Goal: Complete application form

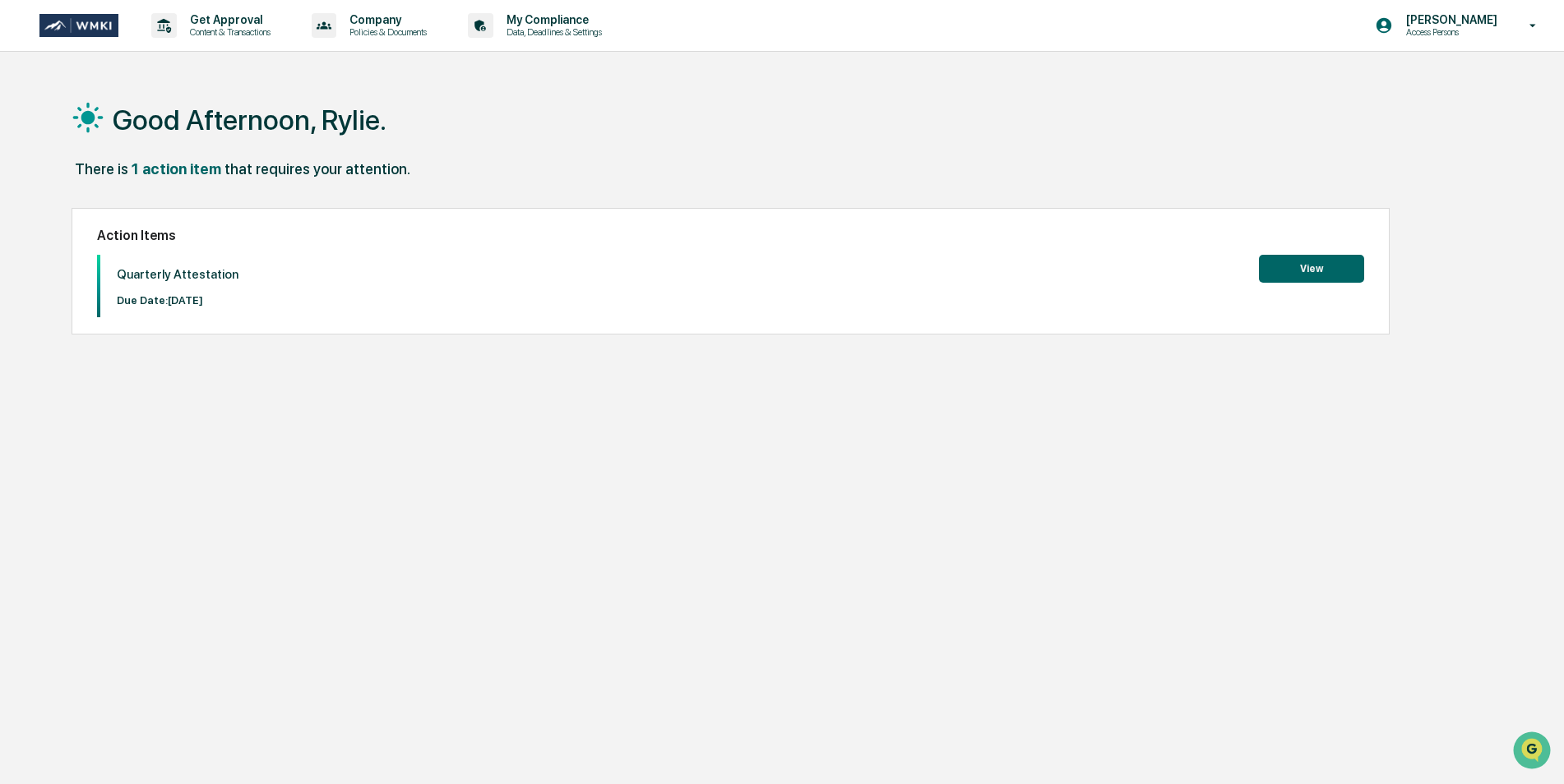
click at [1299, 274] on button "View" at bounding box center [1312, 269] width 105 height 28
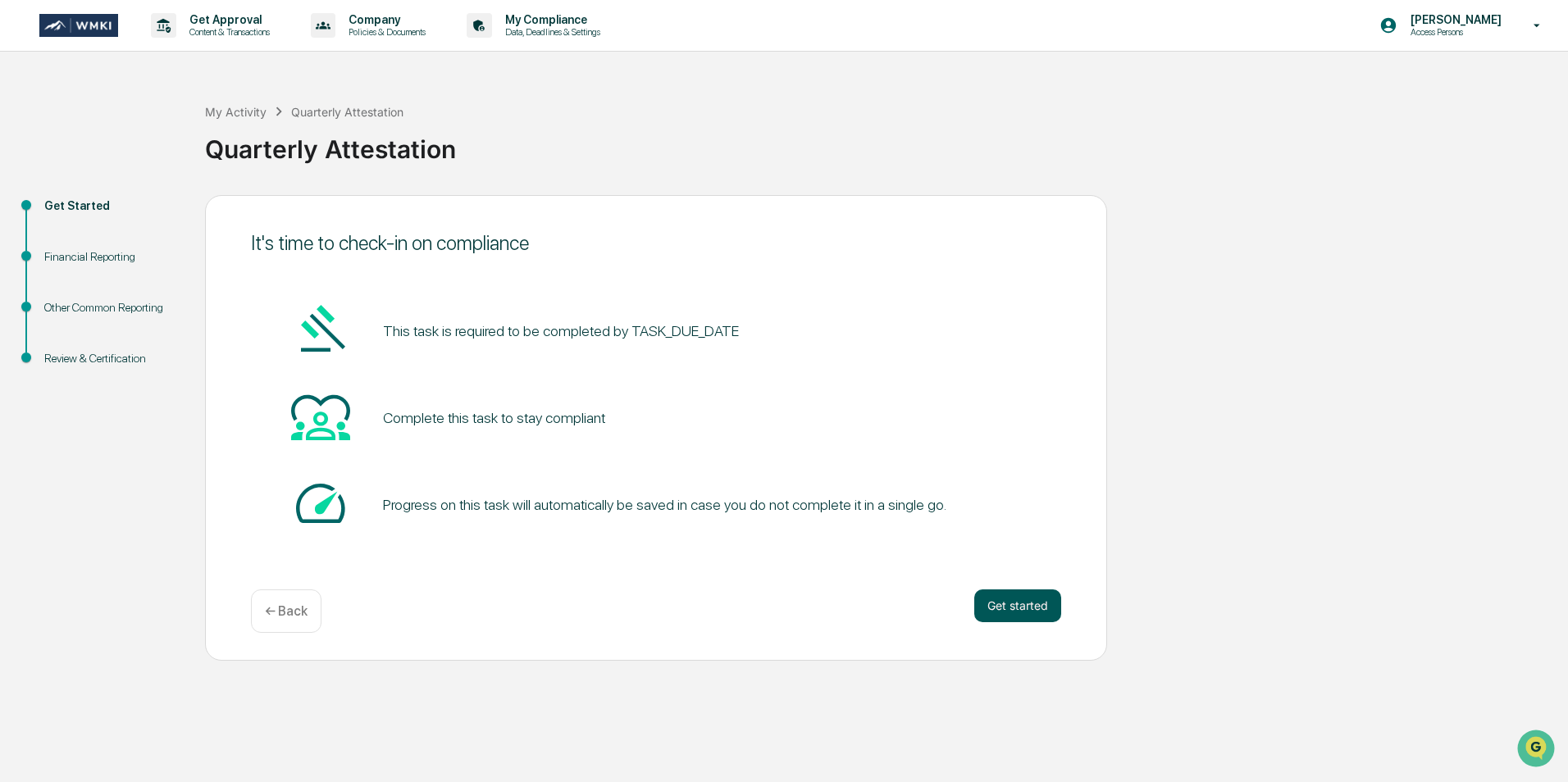
click at [1052, 608] on button "Get started" at bounding box center [1017, 606] width 87 height 33
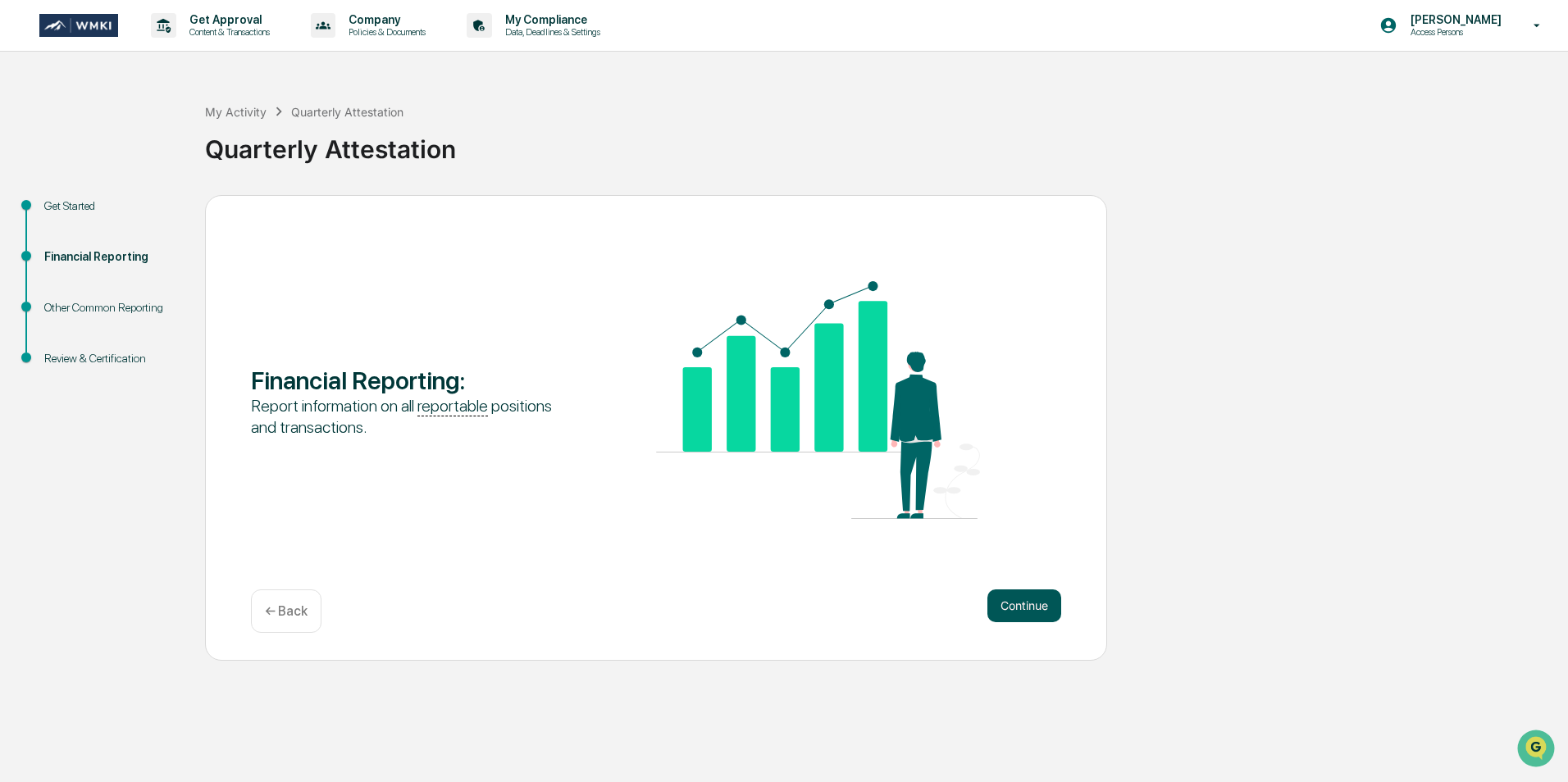
click at [1028, 610] on button "Continue" at bounding box center [1024, 606] width 74 height 33
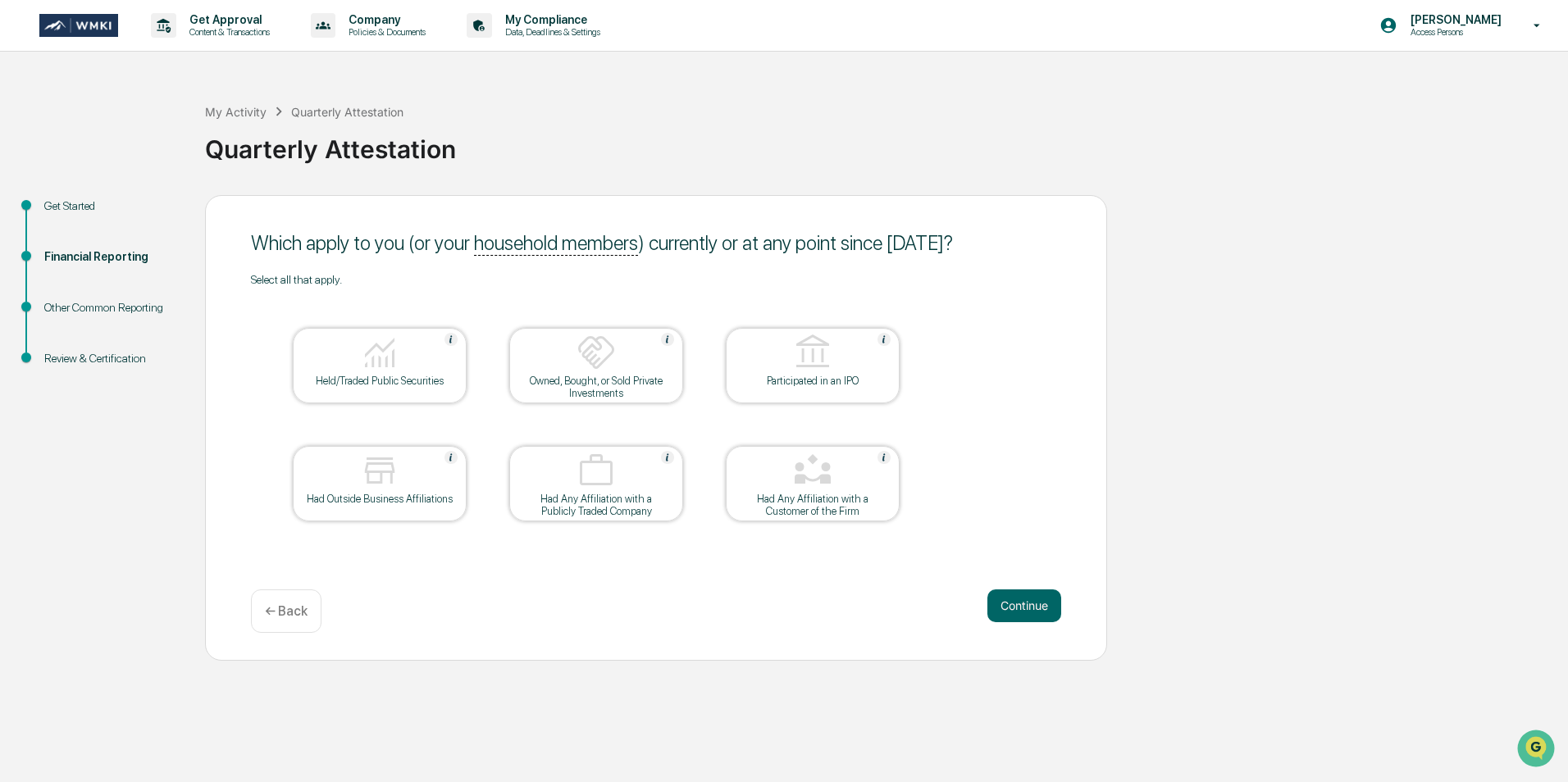
click at [402, 375] on div "Held/Traded Public Securities" at bounding box center [379, 381] width 147 height 12
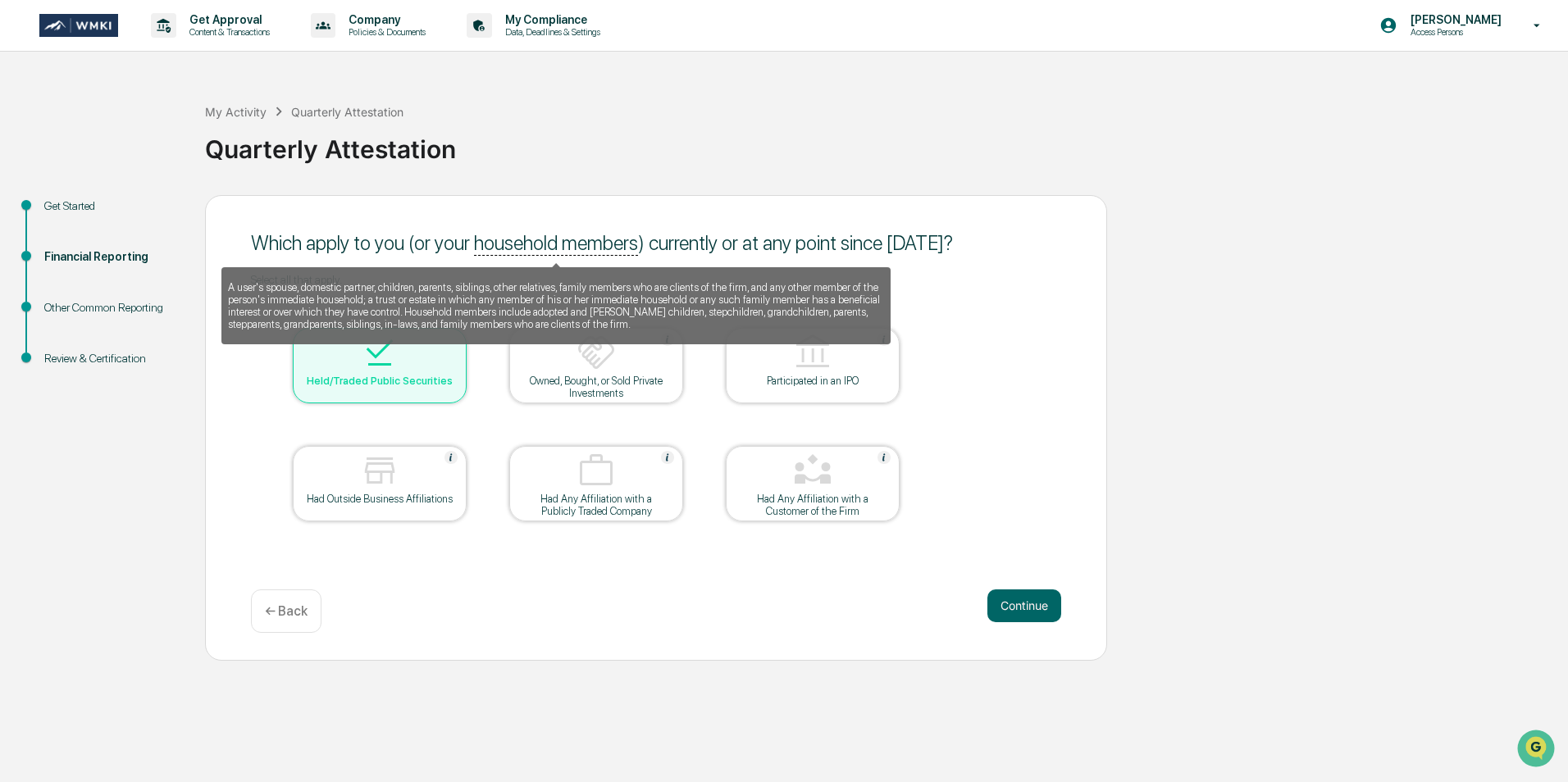
click at [538, 258] on div "A user's spouse, domestic partner, children, parents, siblings, other relatives…" at bounding box center [555, 300] width 669 height 89
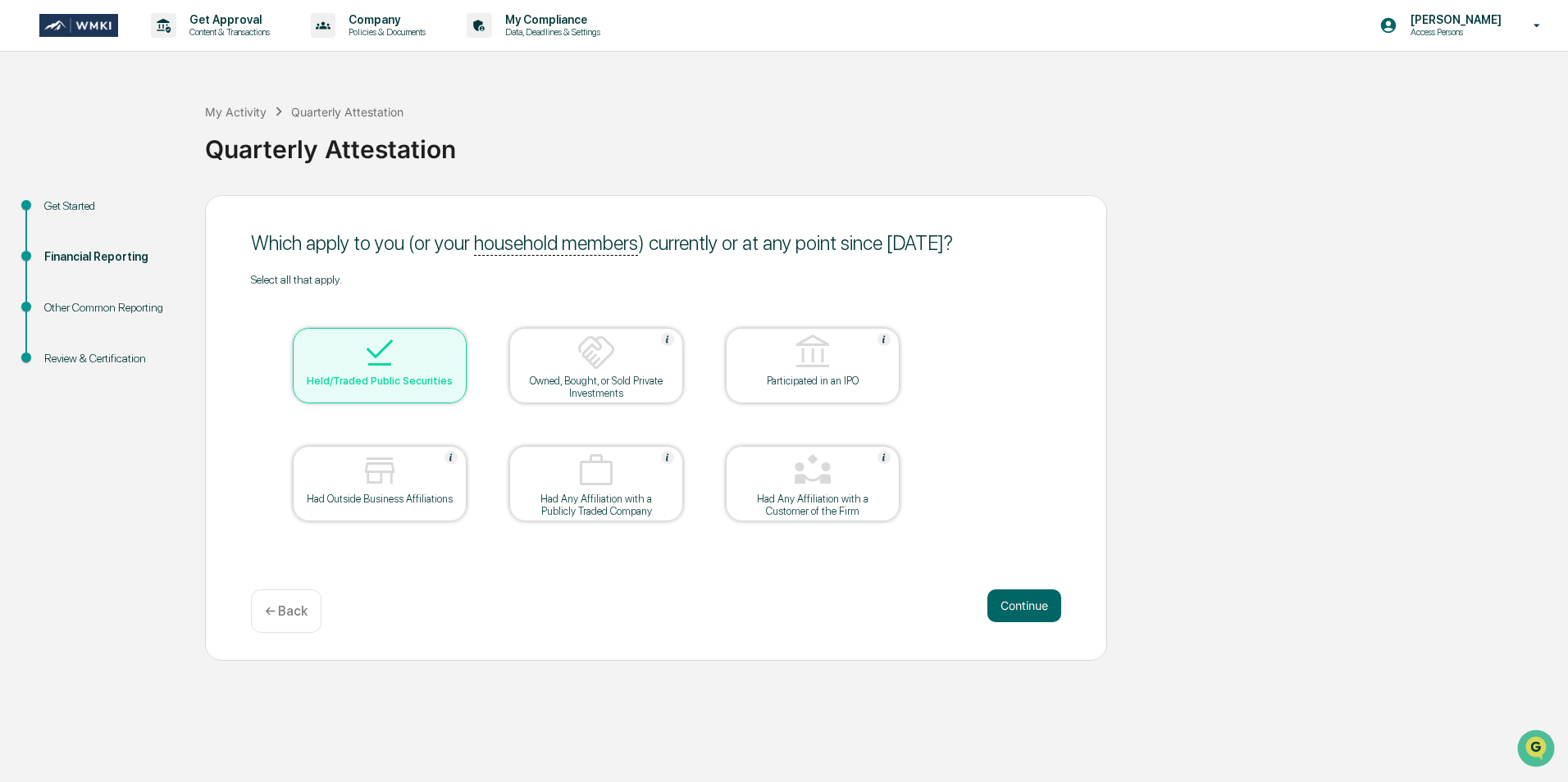
click at [422, 456] on div at bounding box center [380, 472] width 164 height 42
click at [1009, 600] on button "Continue" at bounding box center [1024, 606] width 74 height 33
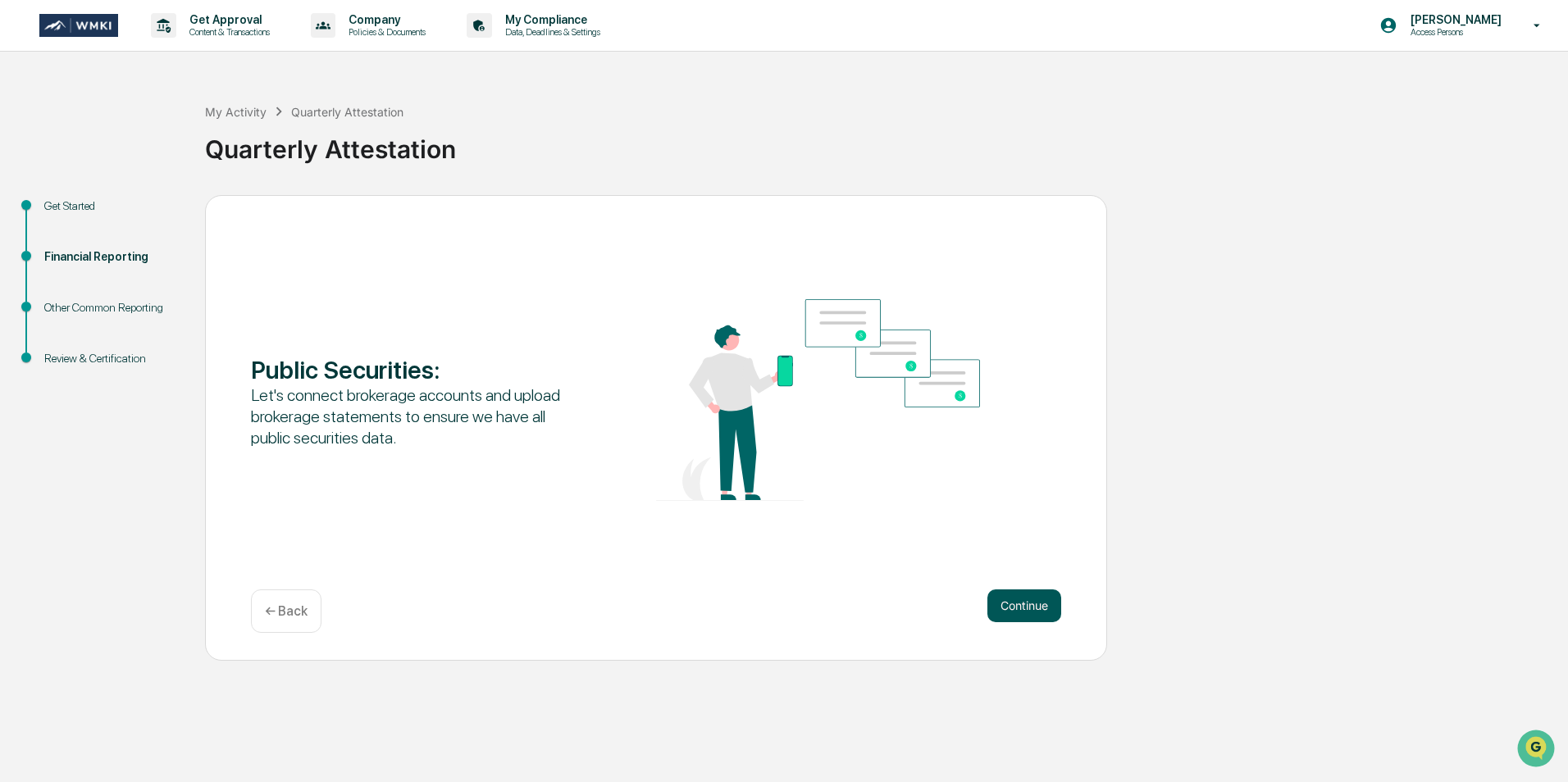
click at [1014, 605] on button "Continue" at bounding box center [1024, 606] width 74 height 33
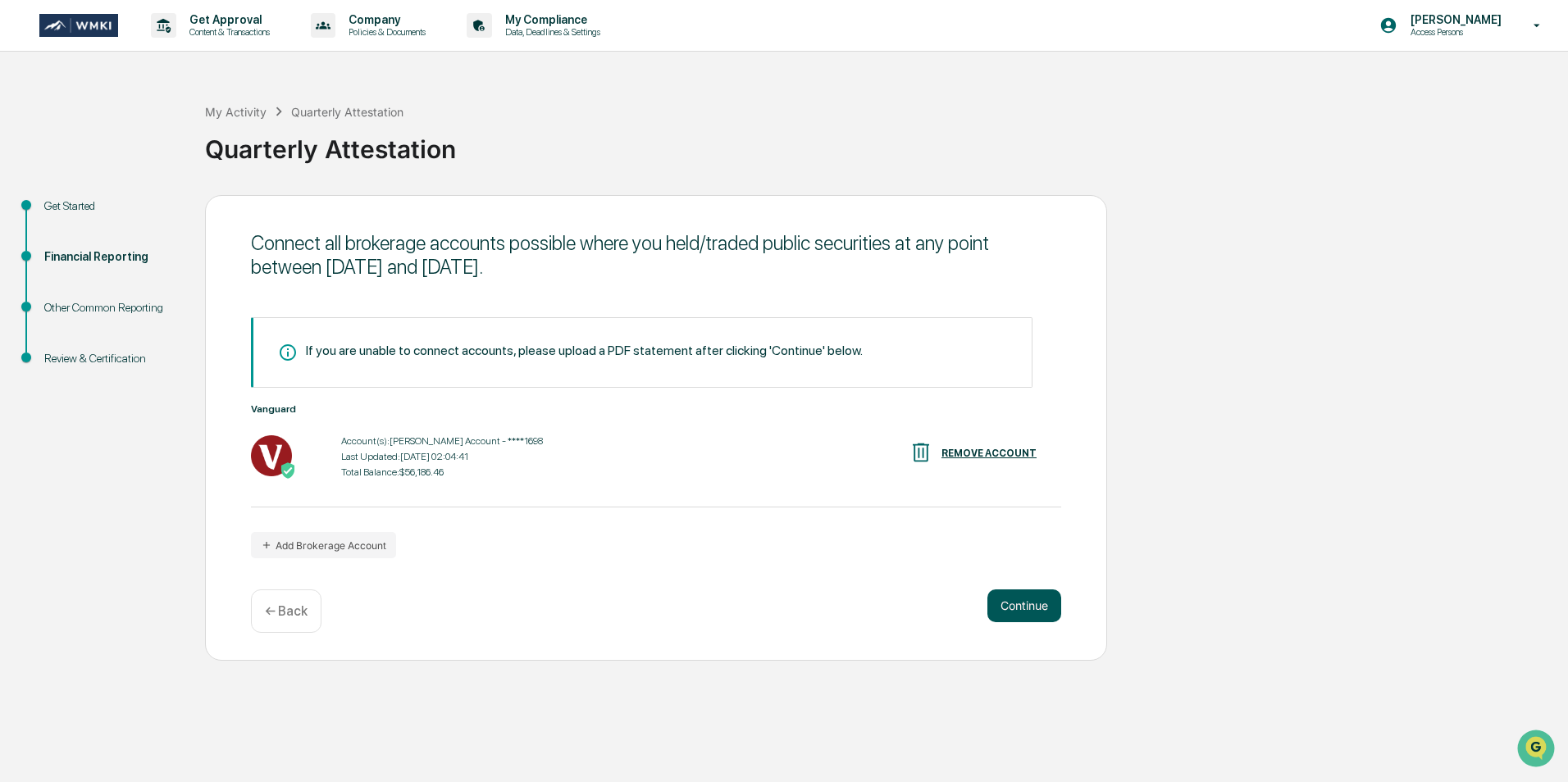
click at [1026, 609] on button "Continue" at bounding box center [1024, 606] width 74 height 33
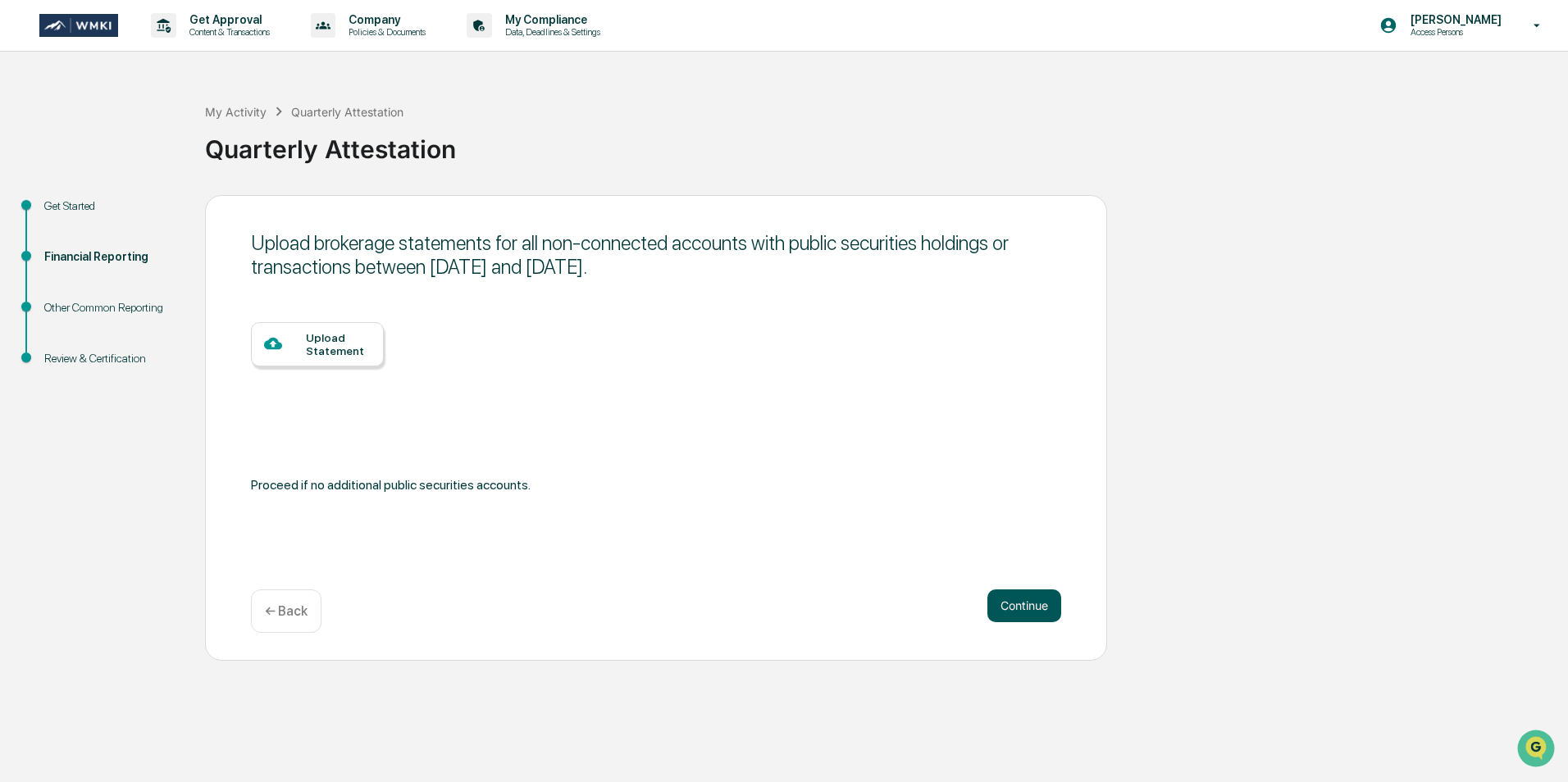
click at [1025, 610] on button "Continue" at bounding box center [1024, 606] width 74 height 33
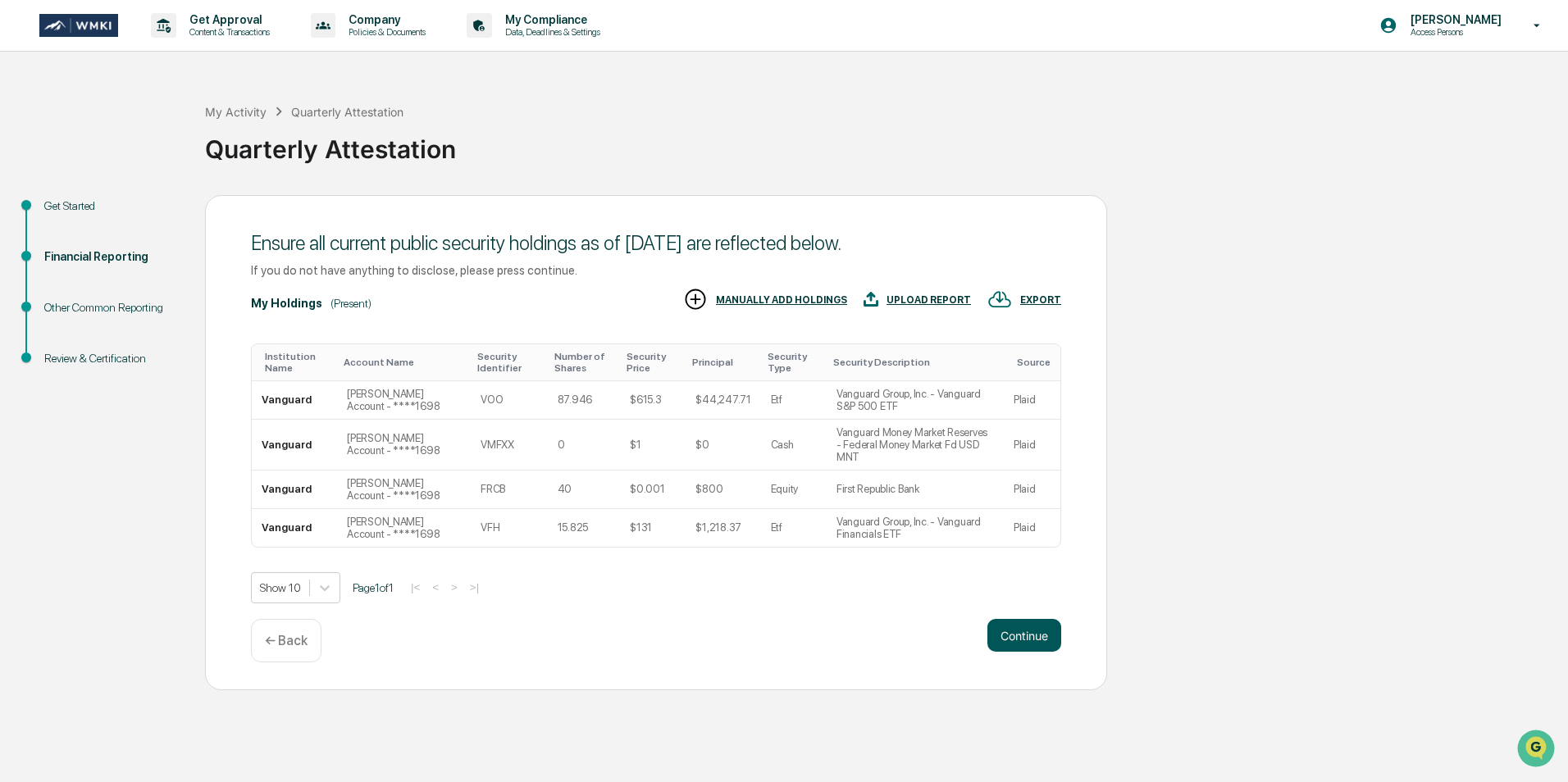
click at [1008, 619] on button "Continue" at bounding box center [1024, 636] width 74 height 33
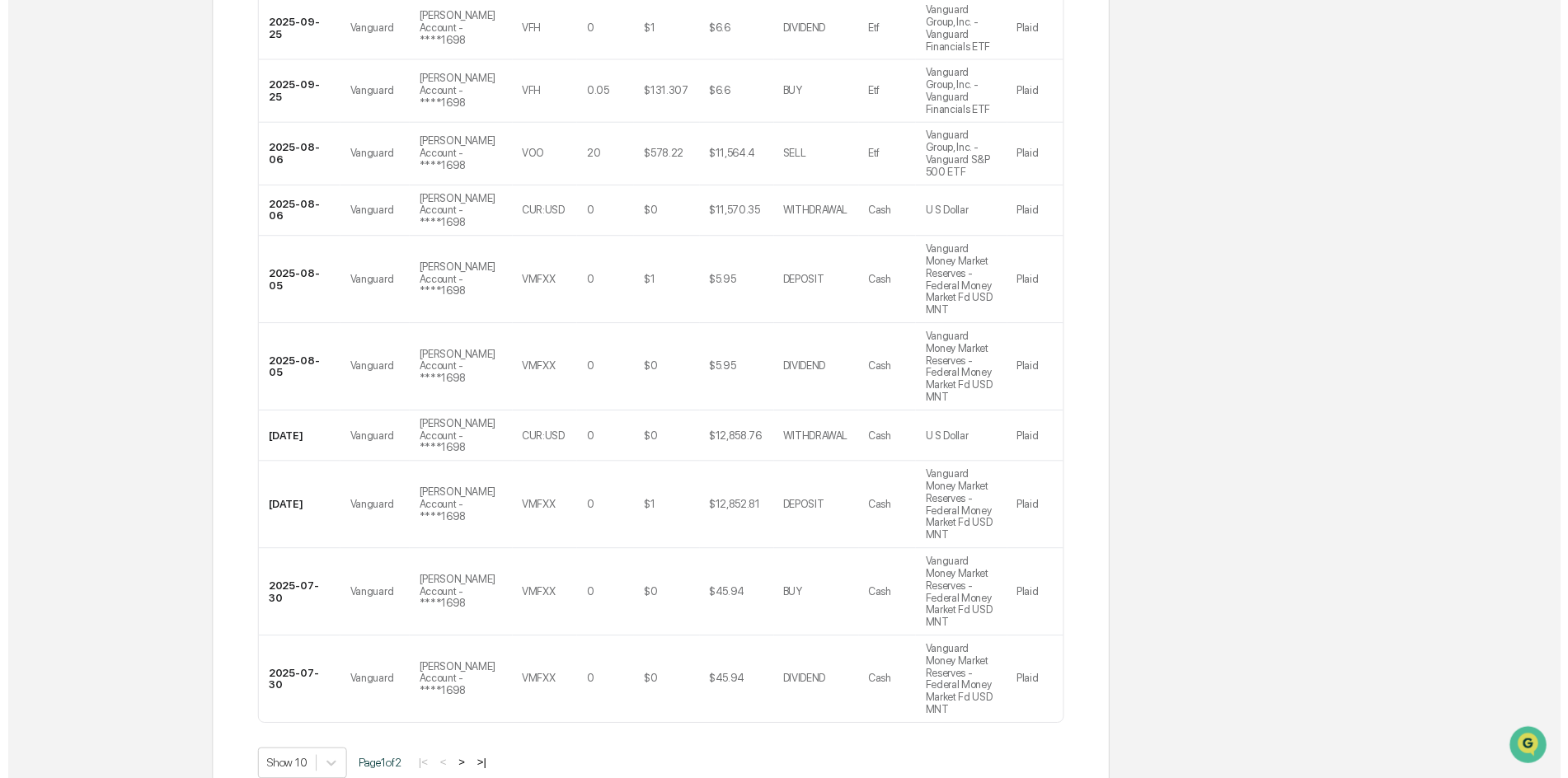
scroll to position [375, 0]
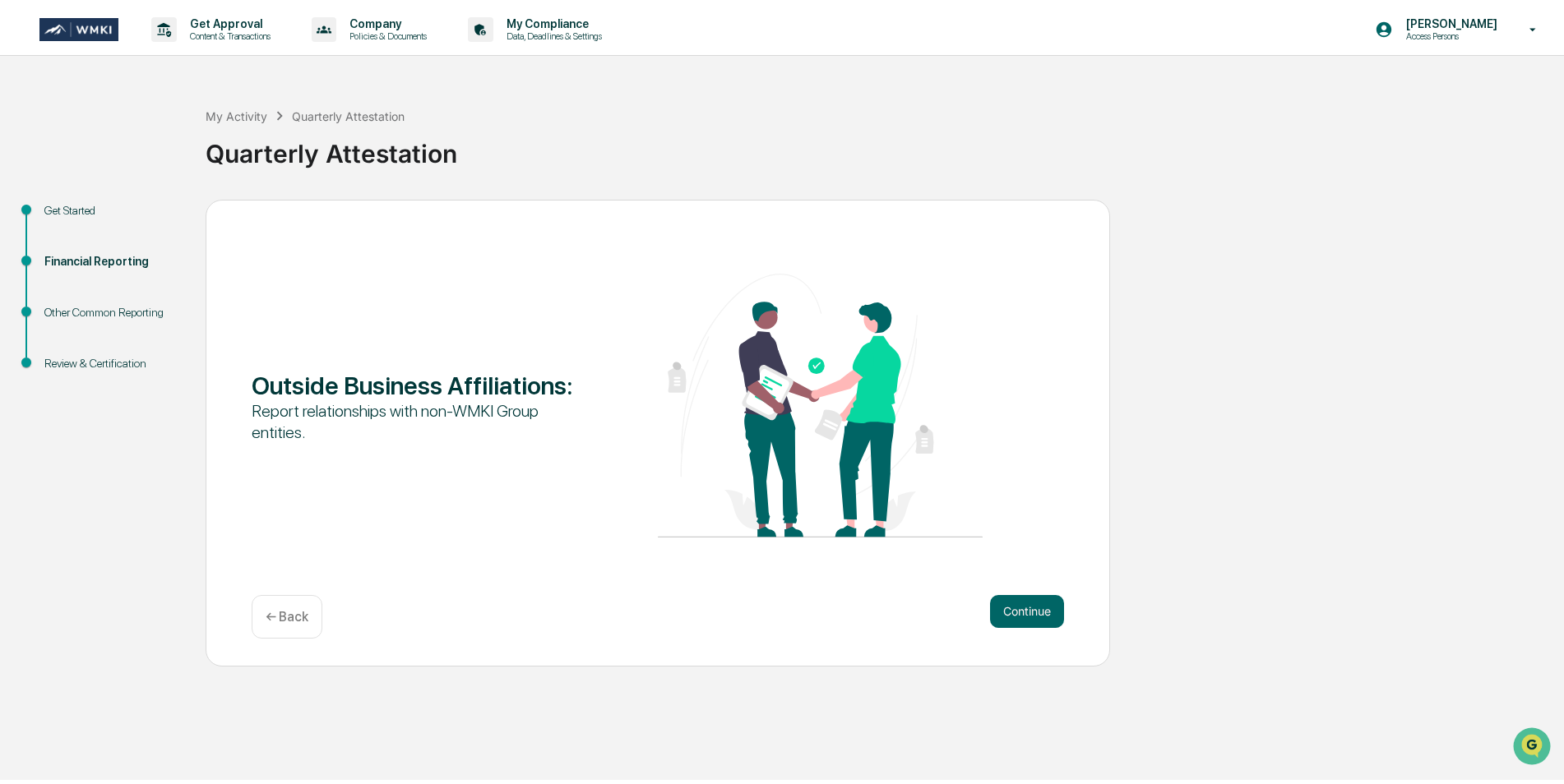
scroll to position [0, 0]
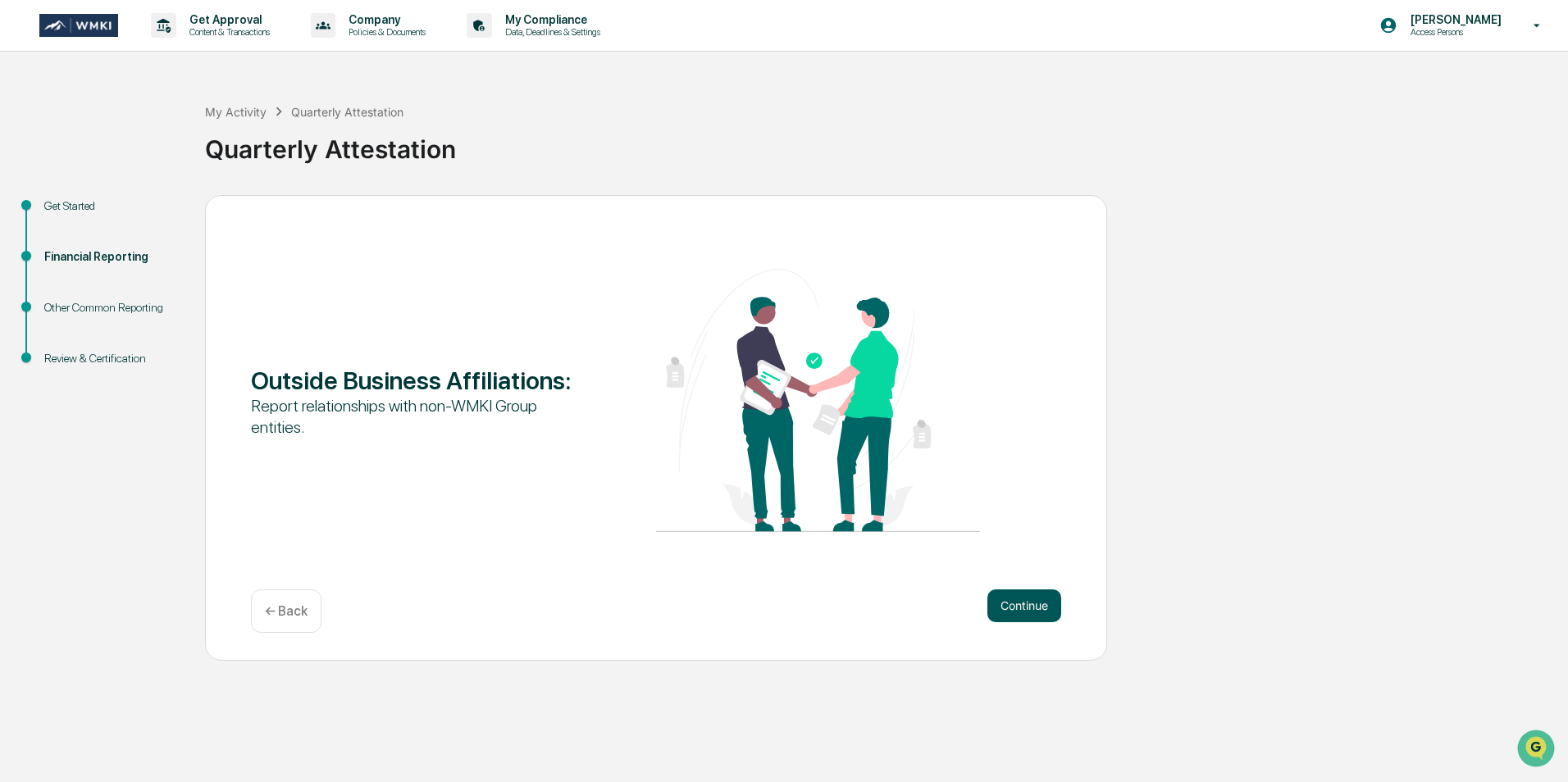
click at [1016, 609] on button "Continue" at bounding box center [1024, 606] width 74 height 33
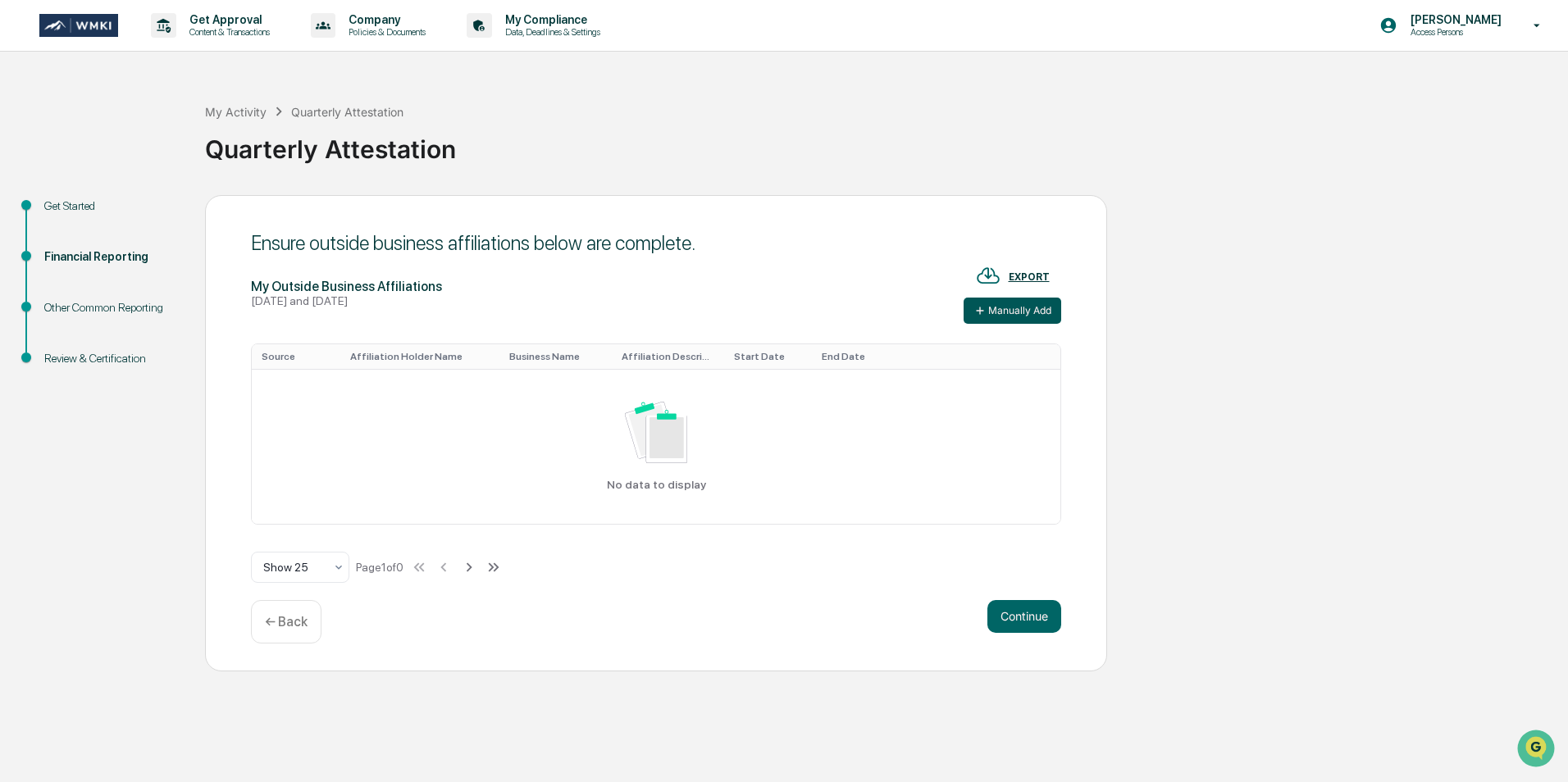
click at [1018, 313] on button "Manually Add" at bounding box center [1012, 311] width 97 height 26
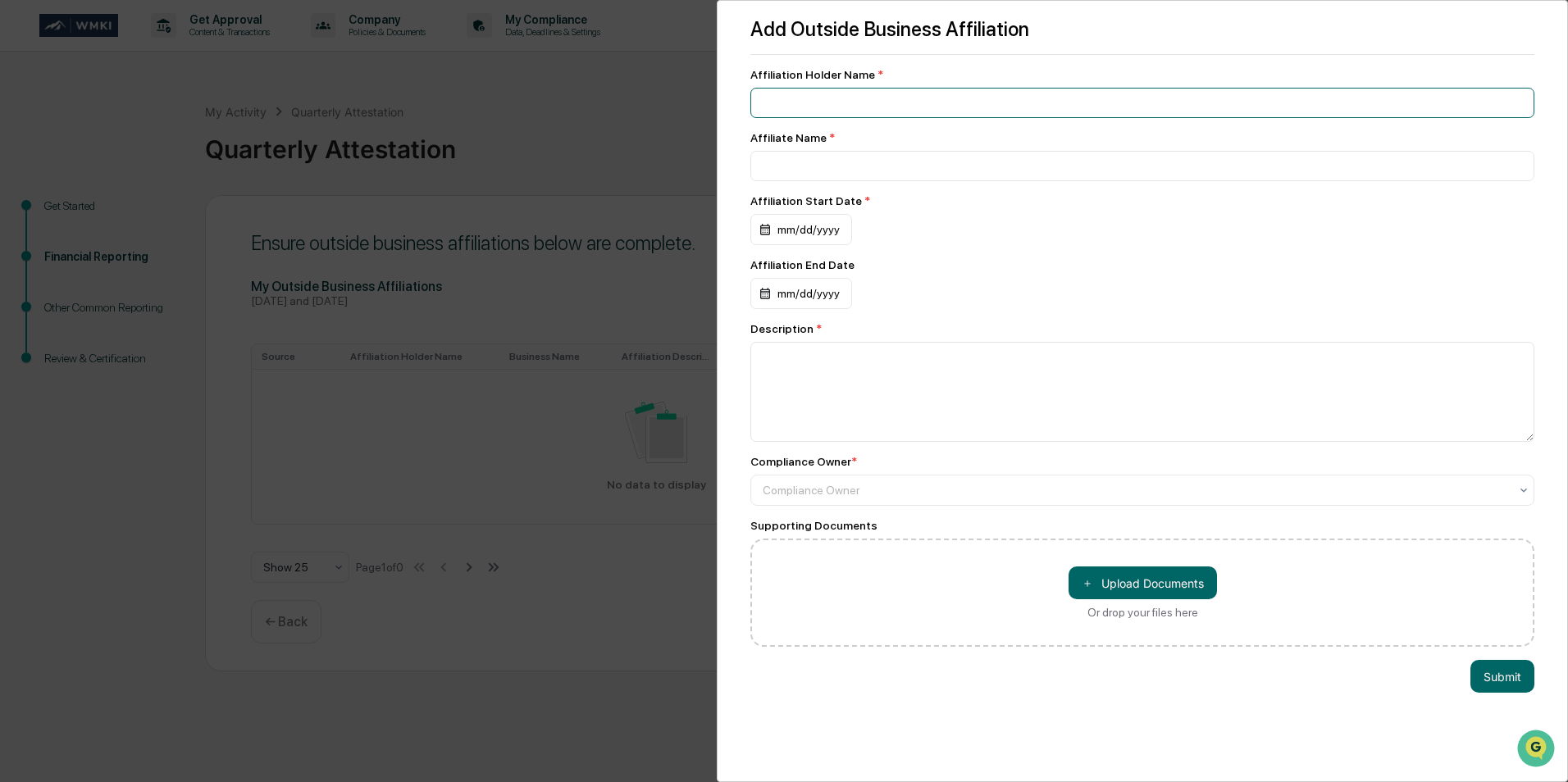
click at [880, 105] on input at bounding box center [1142, 102] width 784 height 30
click at [796, 236] on div "mm/dd/yyyy" at bounding box center [801, 230] width 102 height 31
click at [960, 274] on icon "Previous month" at bounding box center [955, 272] width 18 height 18
click at [943, 276] on button "Previous month" at bounding box center [955, 272] width 31 height 31
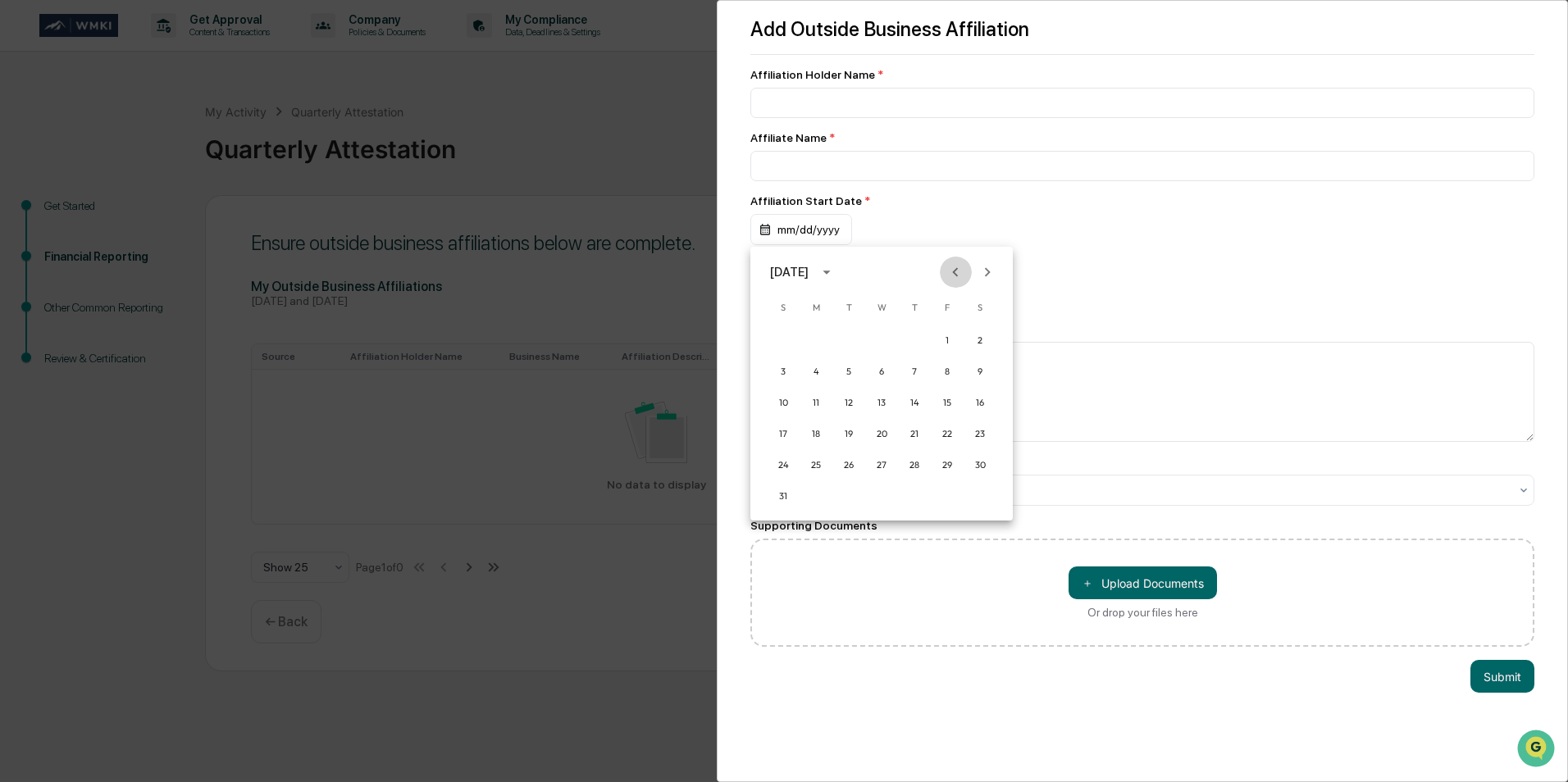
click at [943, 276] on button "Previous month" at bounding box center [955, 272] width 31 height 31
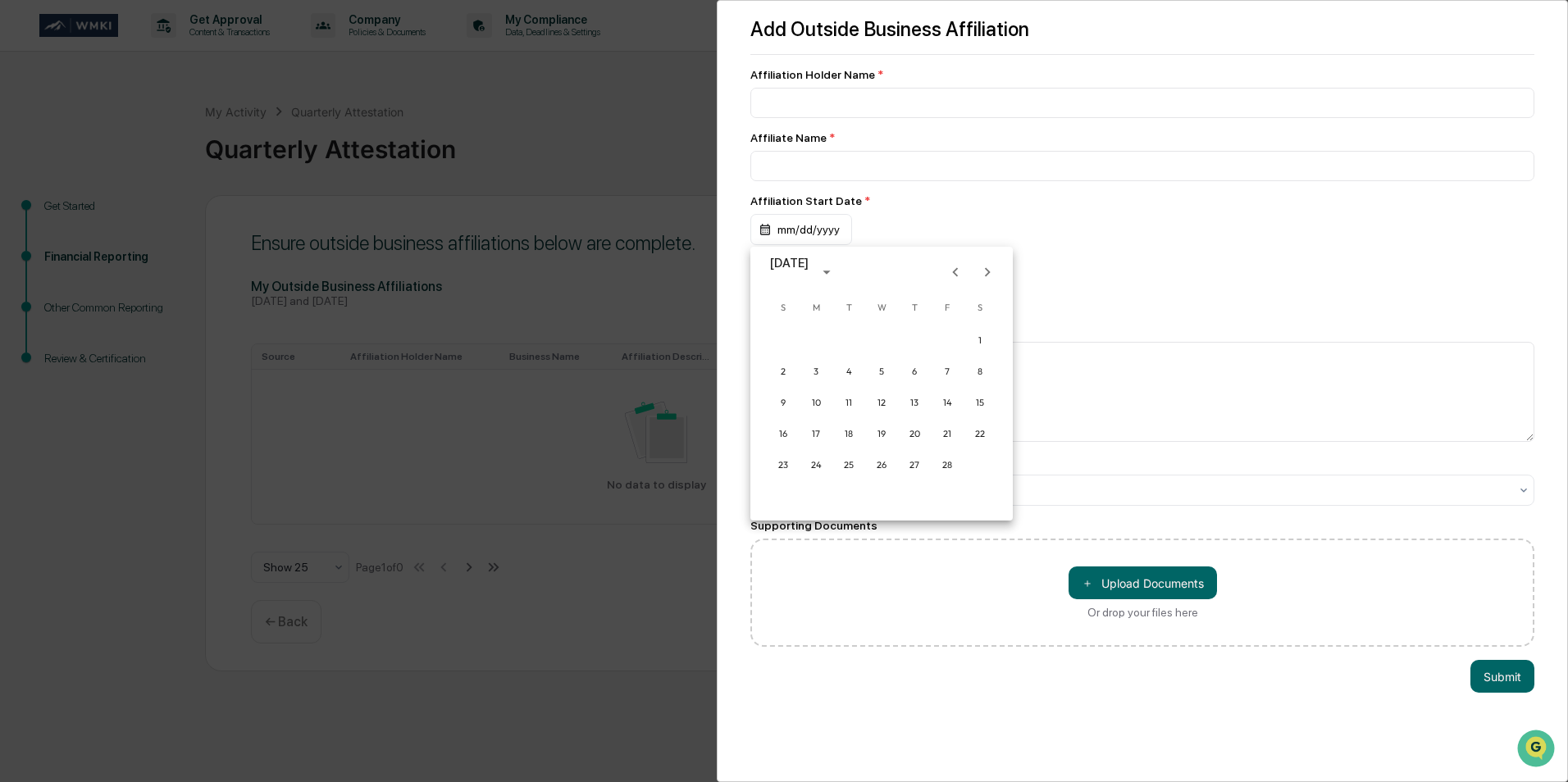
click at [943, 276] on button "Previous month" at bounding box center [955, 272] width 31 height 31
click at [882, 335] on button "1" at bounding box center [881, 340] width 29 height 29
click at [927, 351] on textarea at bounding box center [1142, 392] width 784 height 100
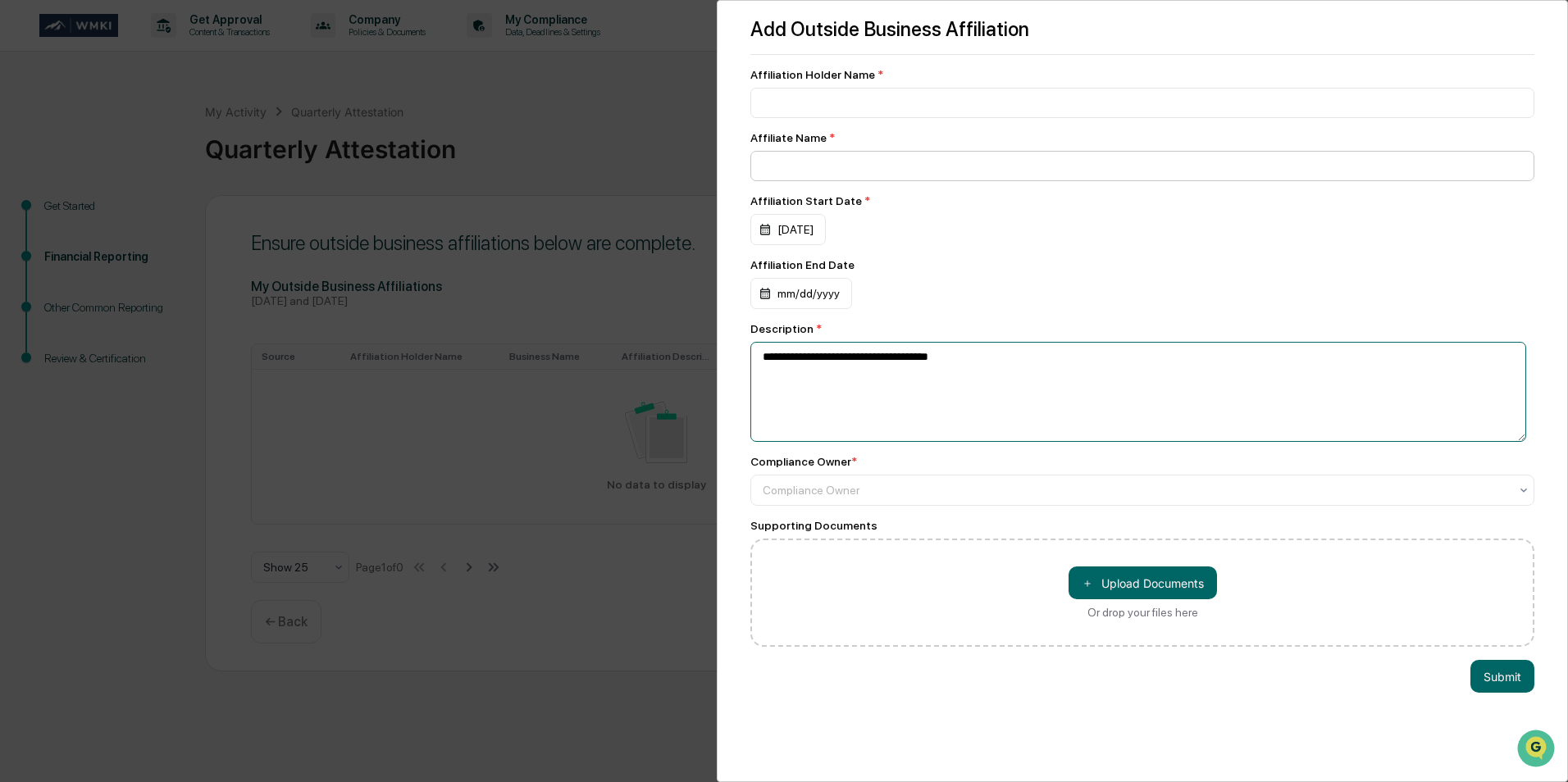
type textarea "**********"
click at [836, 171] on input at bounding box center [1142, 165] width 784 height 30
type input "**********"
click at [891, 94] on input at bounding box center [1142, 102] width 784 height 30
type input "**********"
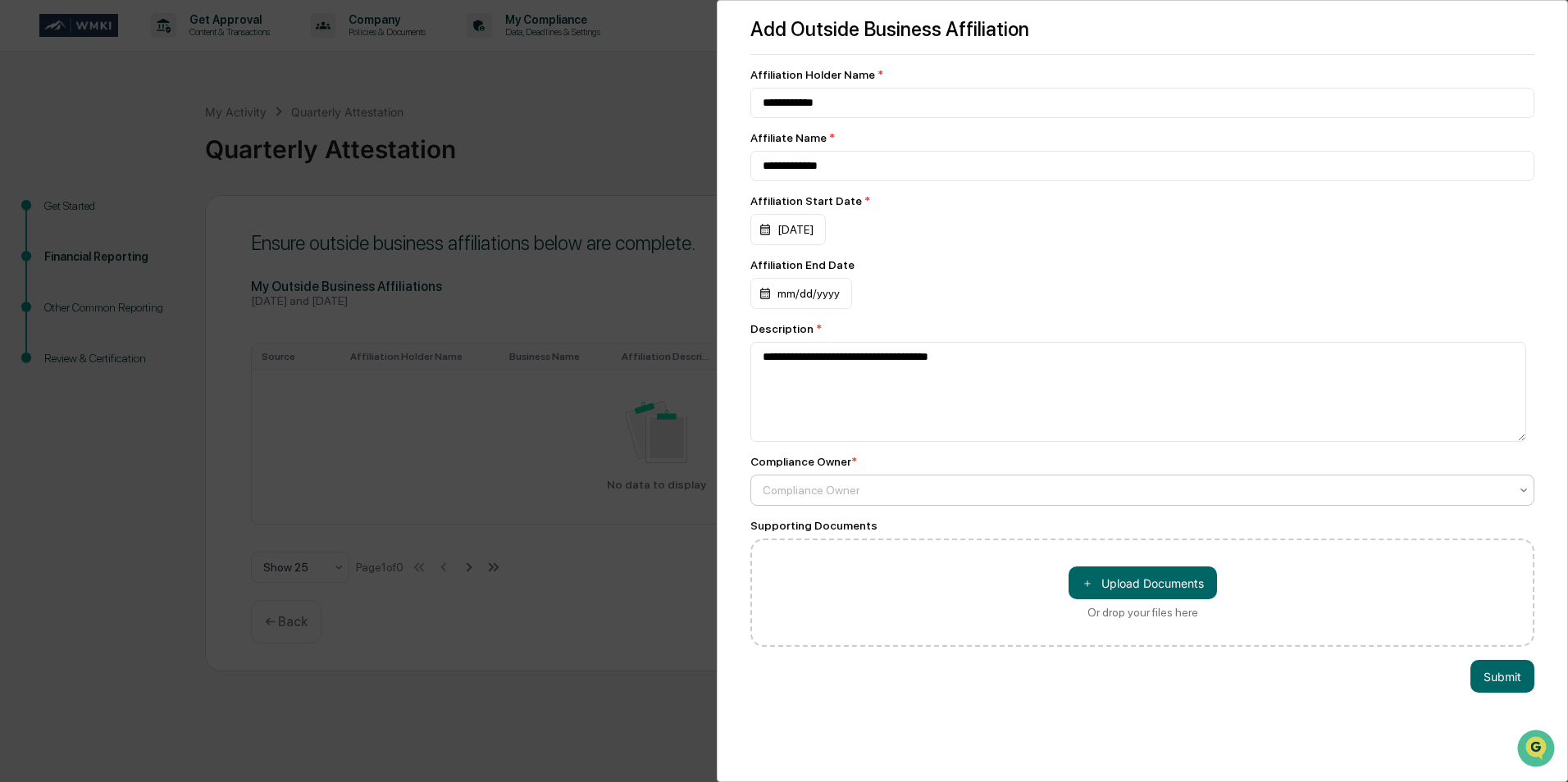
click at [948, 493] on div at bounding box center [1136, 490] width 746 height 16
click at [985, 462] on div "Compliance Owner *" at bounding box center [1142, 461] width 784 height 13
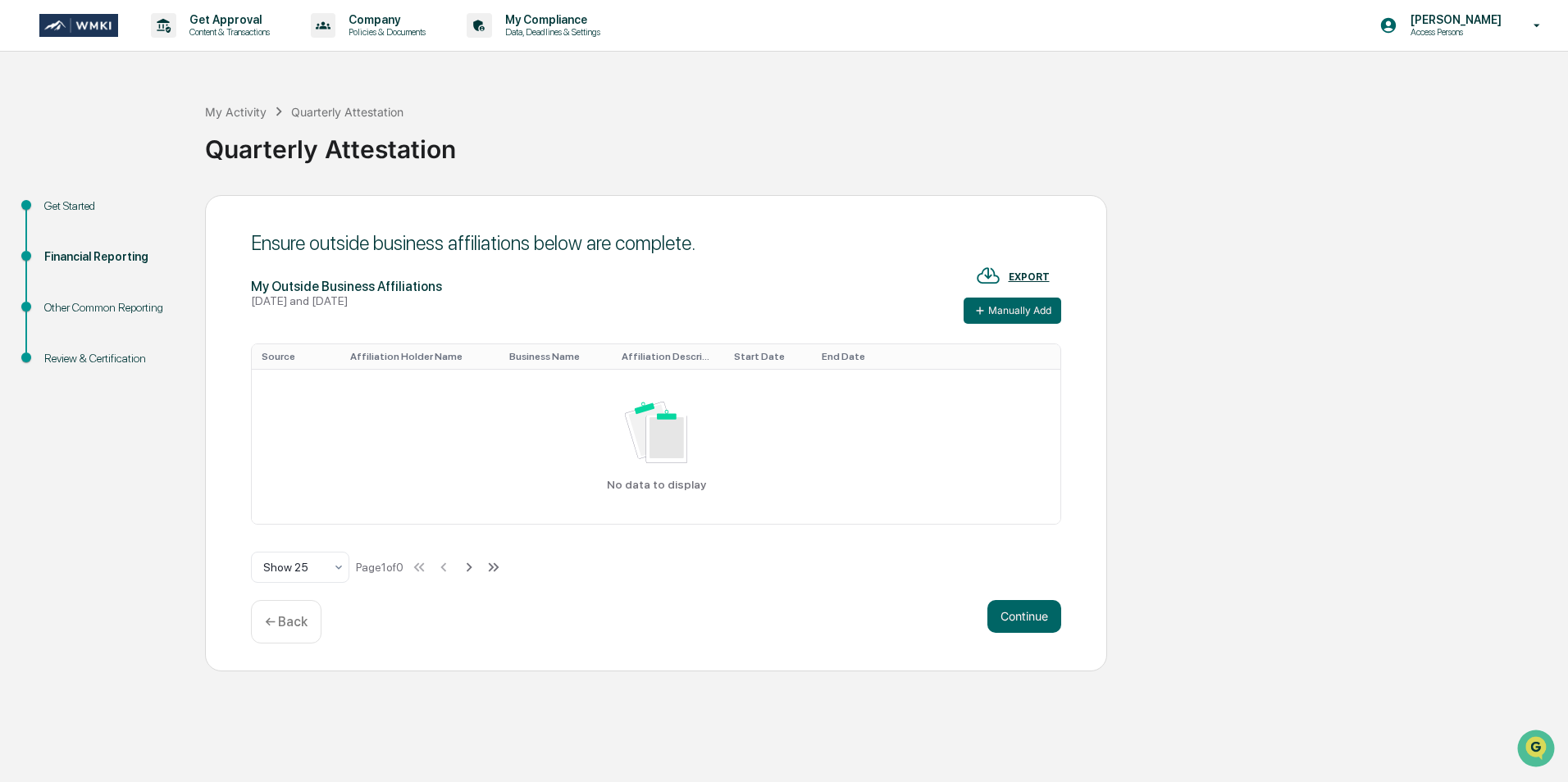
click at [100, 265] on div "Financial Reporting" at bounding box center [111, 276] width 161 height 51
click at [90, 208] on div "Get Started" at bounding box center [111, 206] width 134 height 17
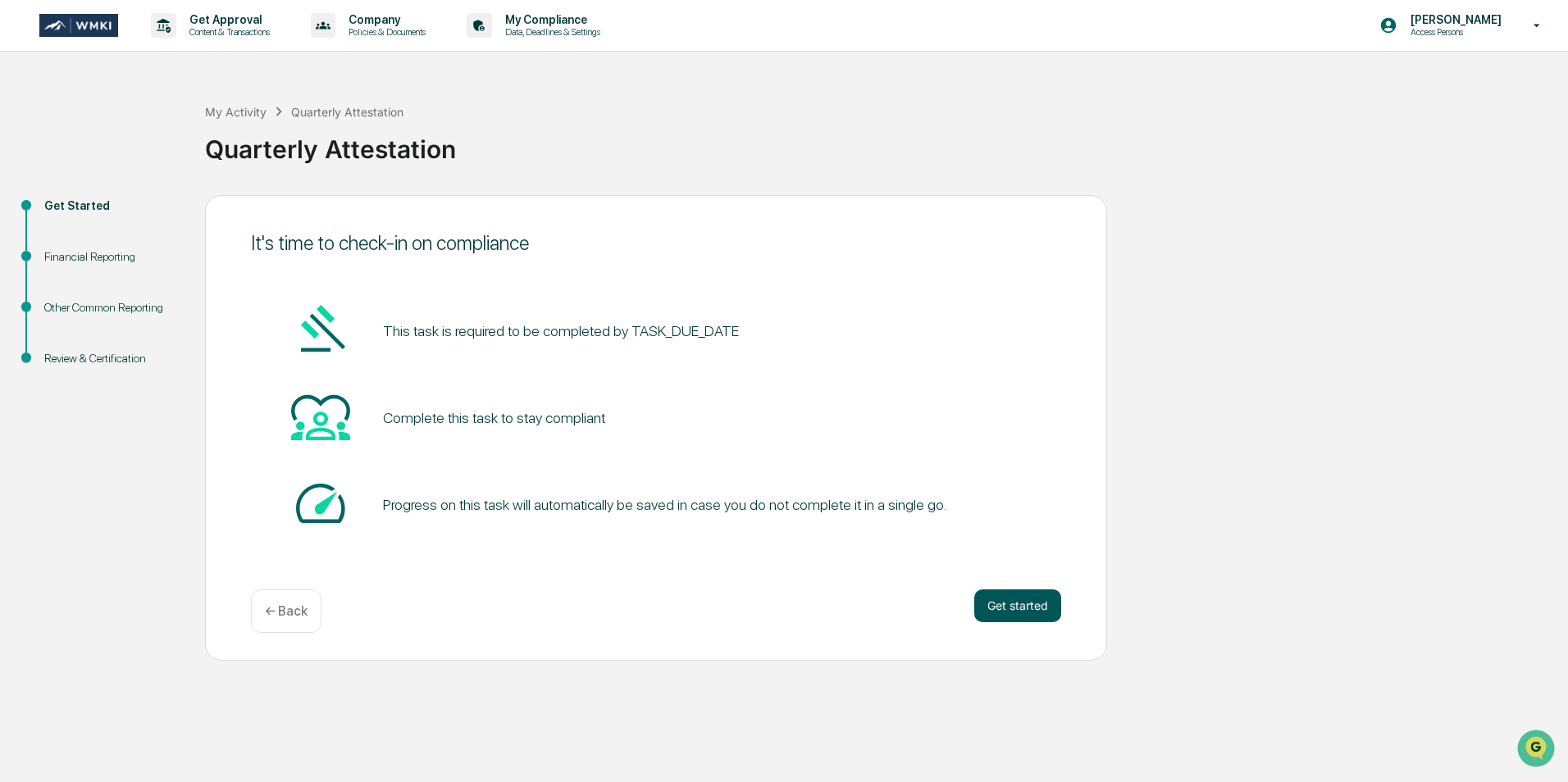
click at [1022, 614] on button "Get started" at bounding box center [1017, 606] width 87 height 33
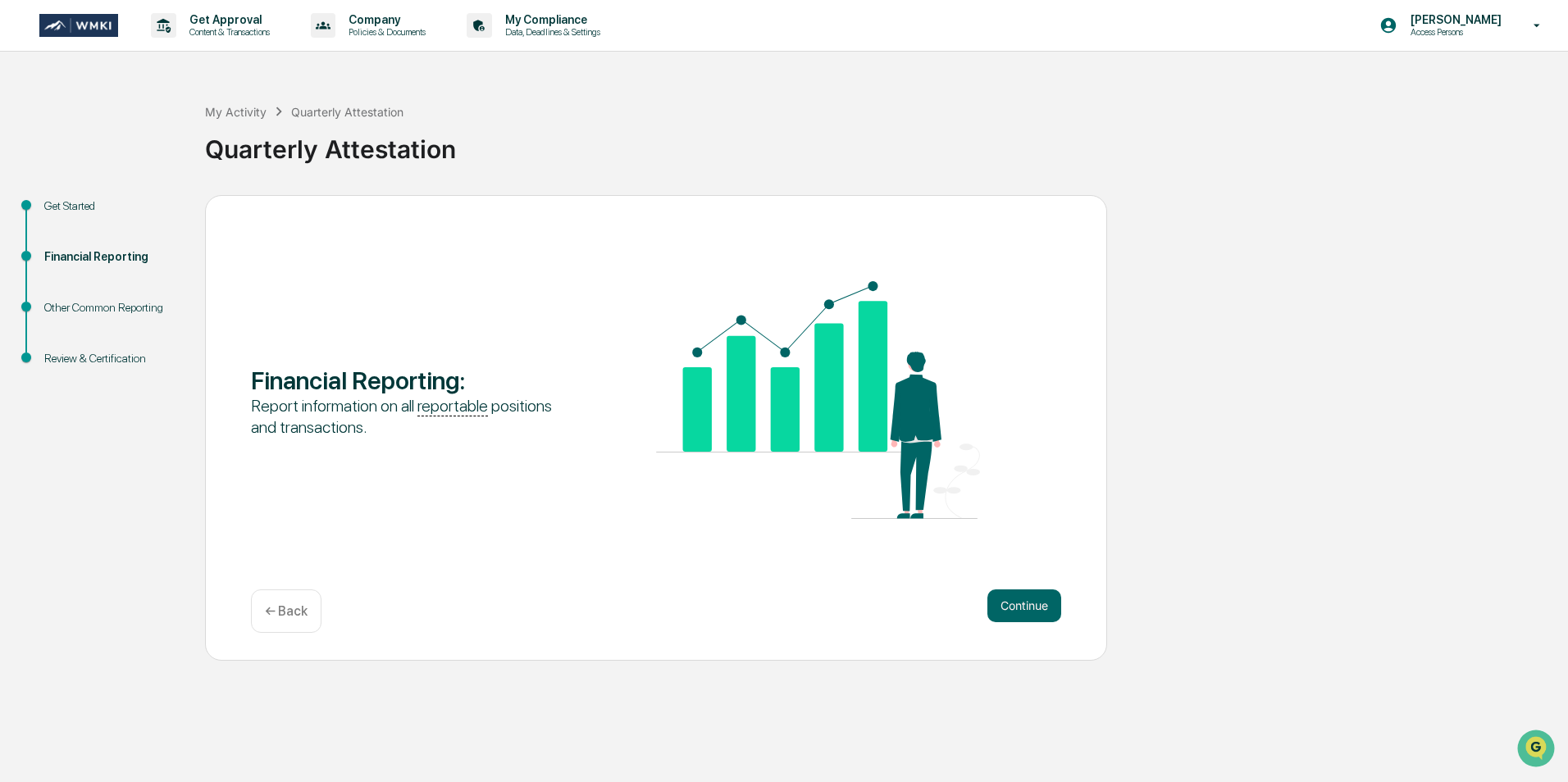
click at [1022, 614] on button "Continue" at bounding box center [1024, 606] width 74 height 33
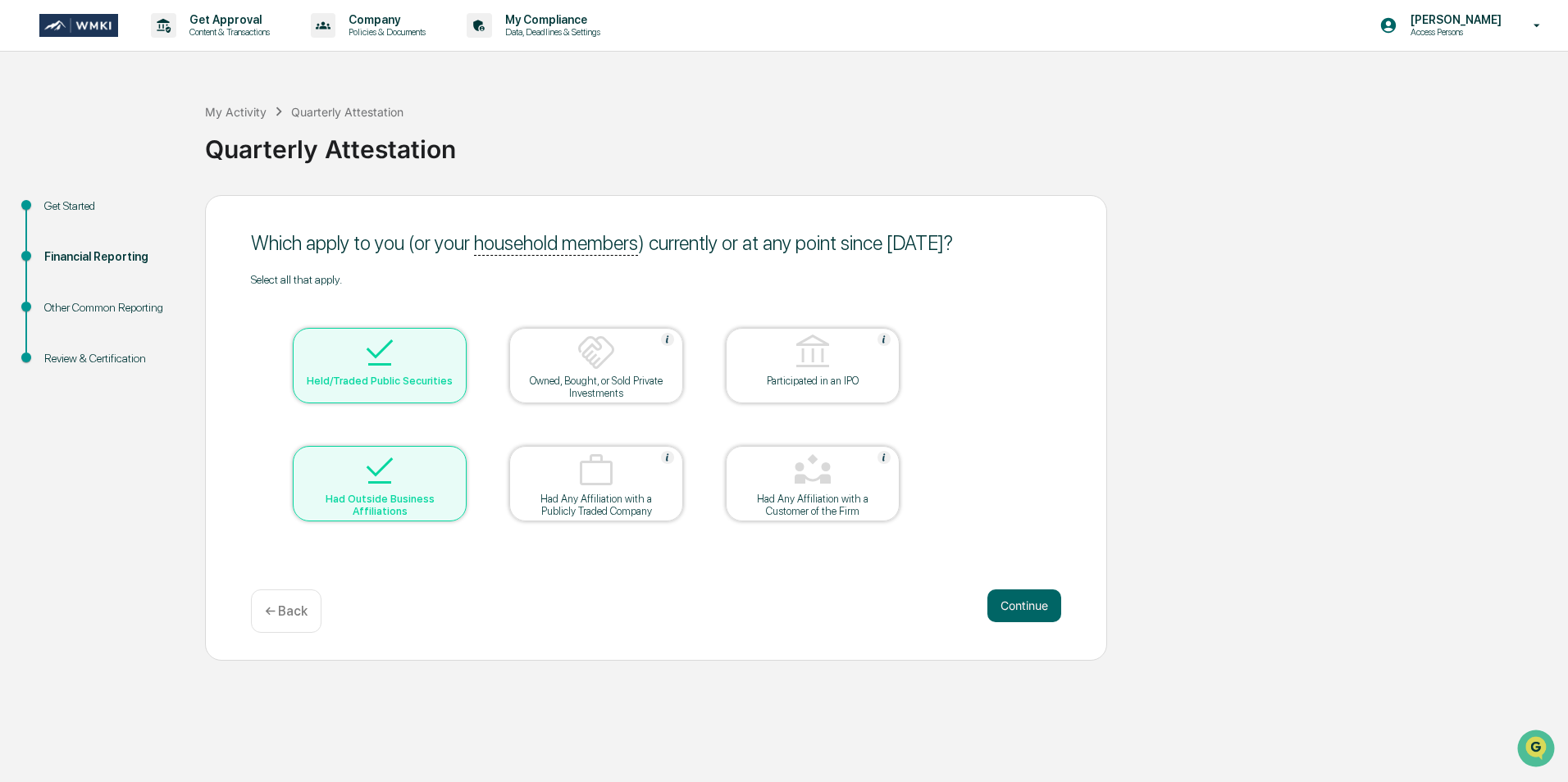
drag, startPoint x: 343, startPoint y: 443, endPoint x: 350, endPoint y: 449, distance: 9.2
click at [343, 444] on table "Held/Traded Public Securities Owned, Bought, or Sold Private Investments Partic…" at bounding box center [596, 425] width 691 height 277
click at [385, 476] on img at bounding box center [380, 471] width 40 height 40
click at [1036, 605] on button "Continue" at bounding box center [1024, 606] width 74 height 33
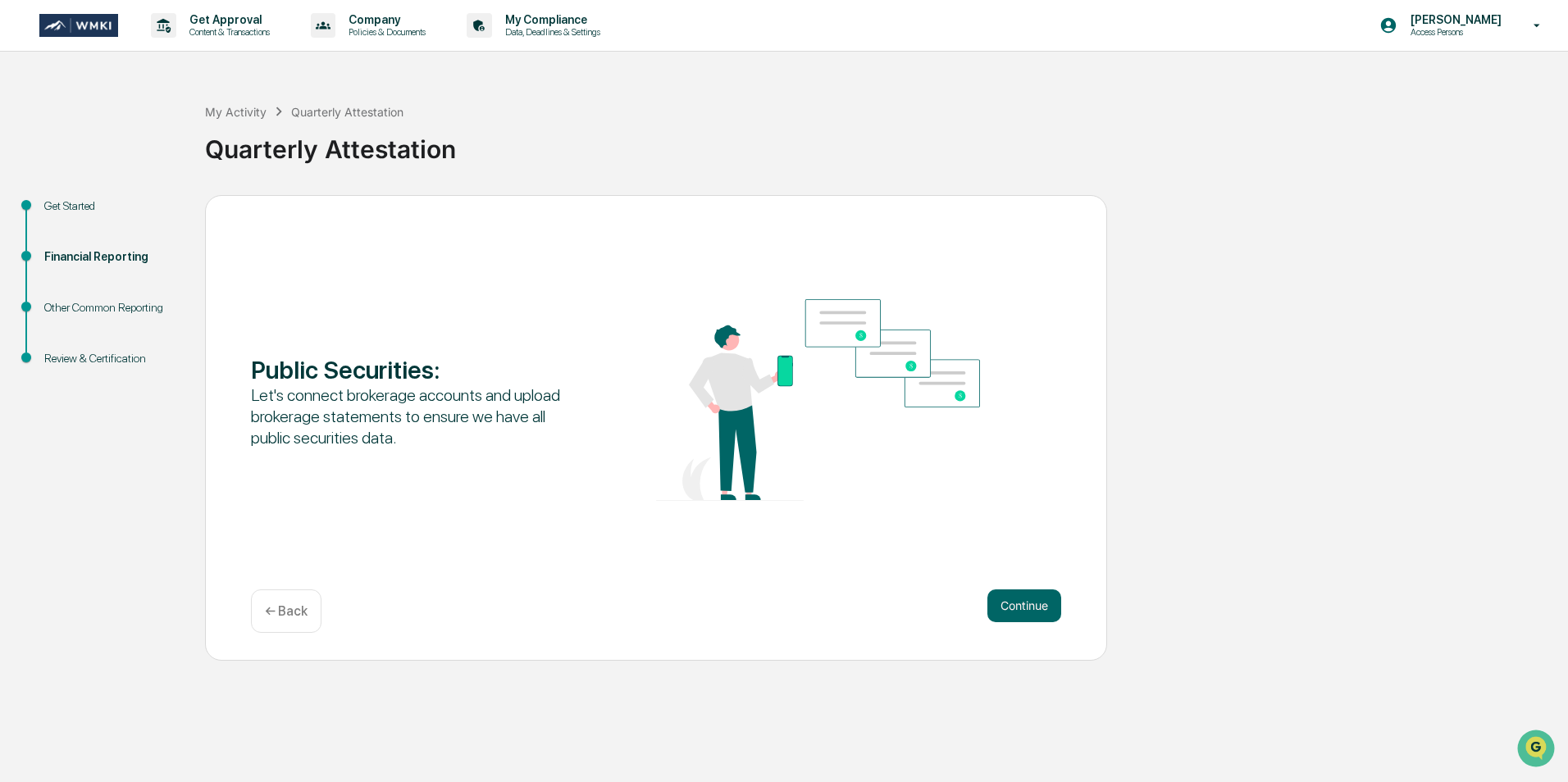
click at [1036, 605] on button "Continue" at bounding box center [1024, 606] width 74 height 33
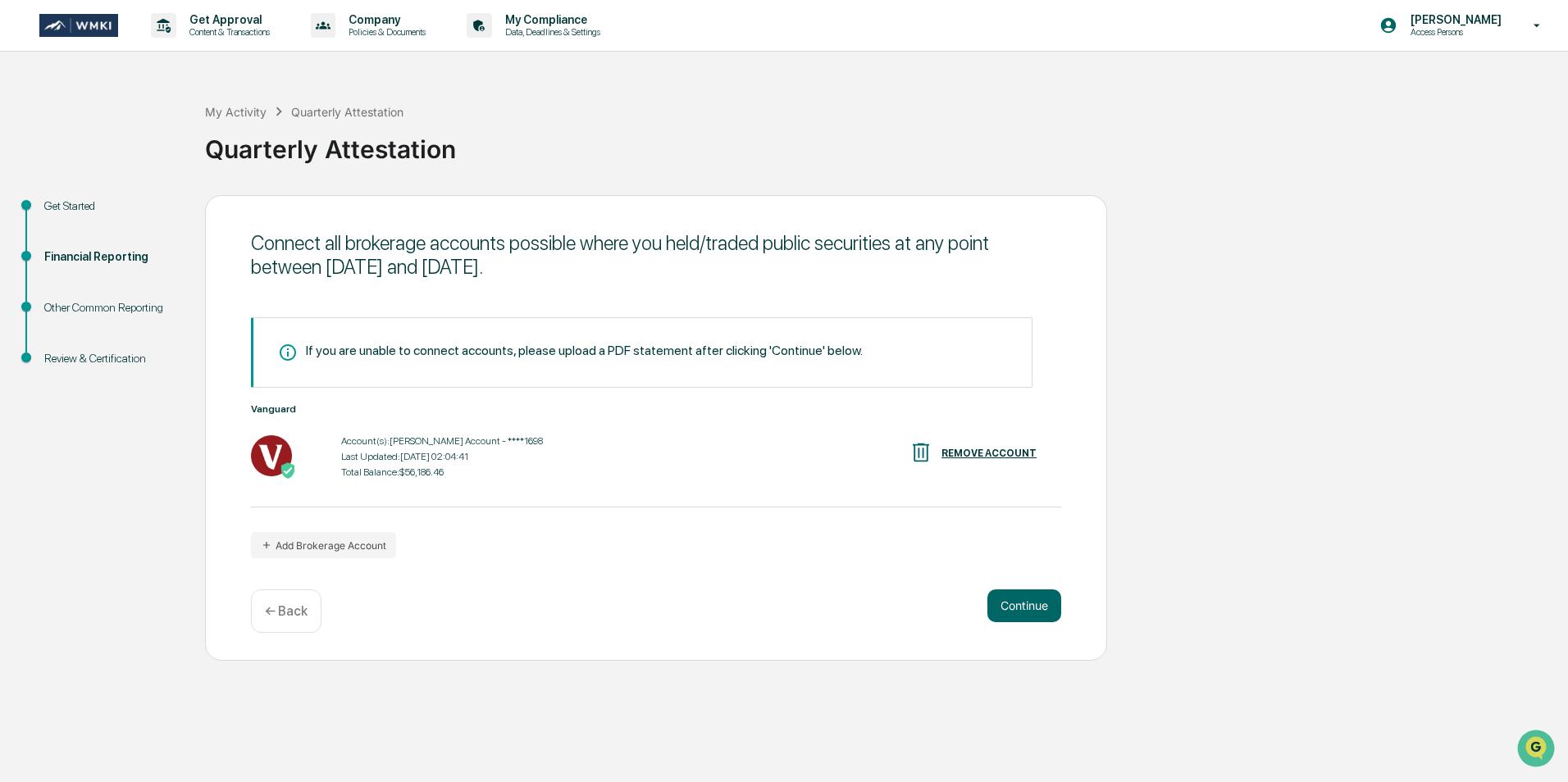
click at [1036, 605] on button "Continue" at bounding box center [1024, 606] width 74 height 33
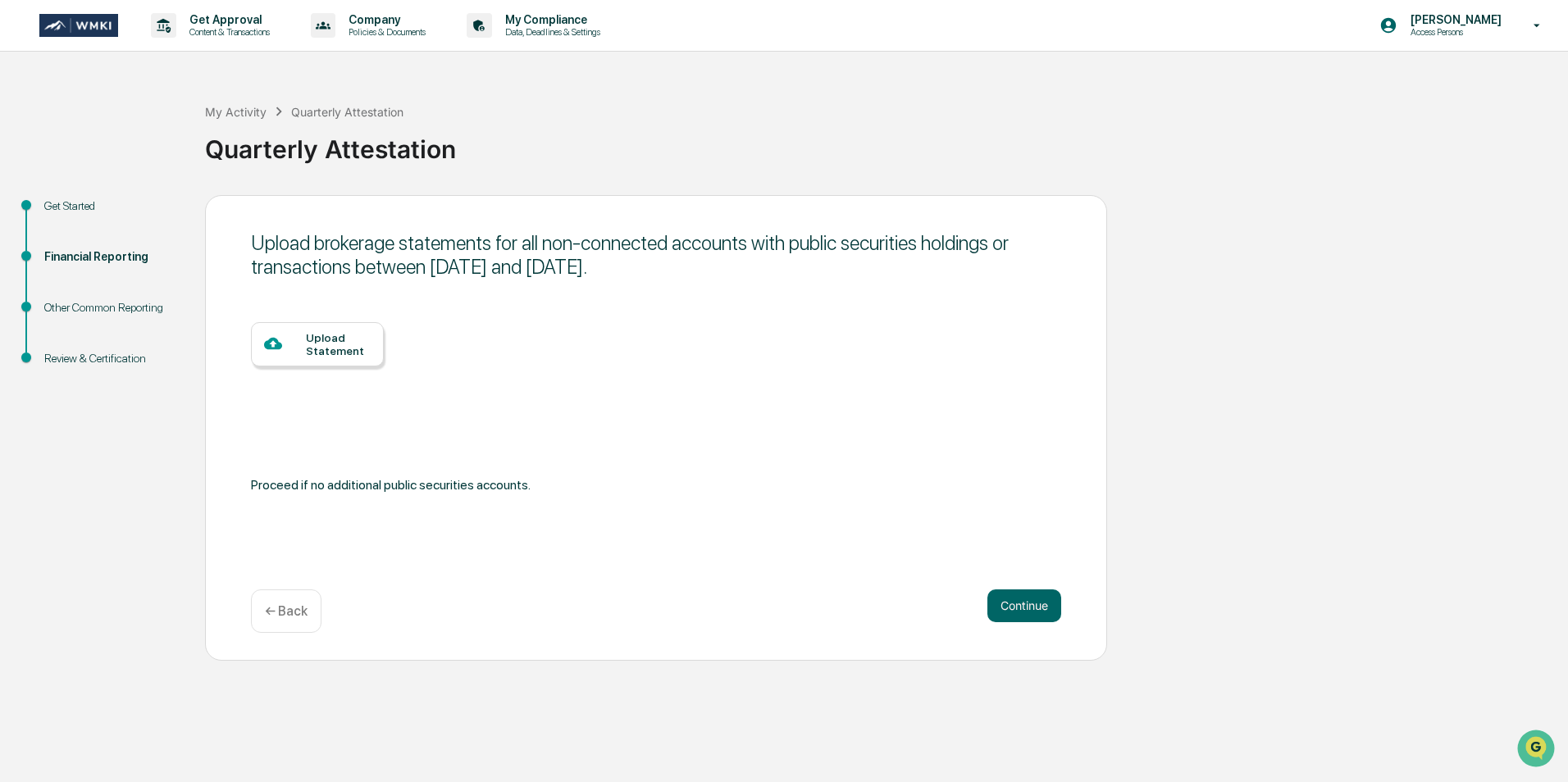
click at [1036, 605] on button "Continue" at bounding box center [1024, 606] width 74 height 33
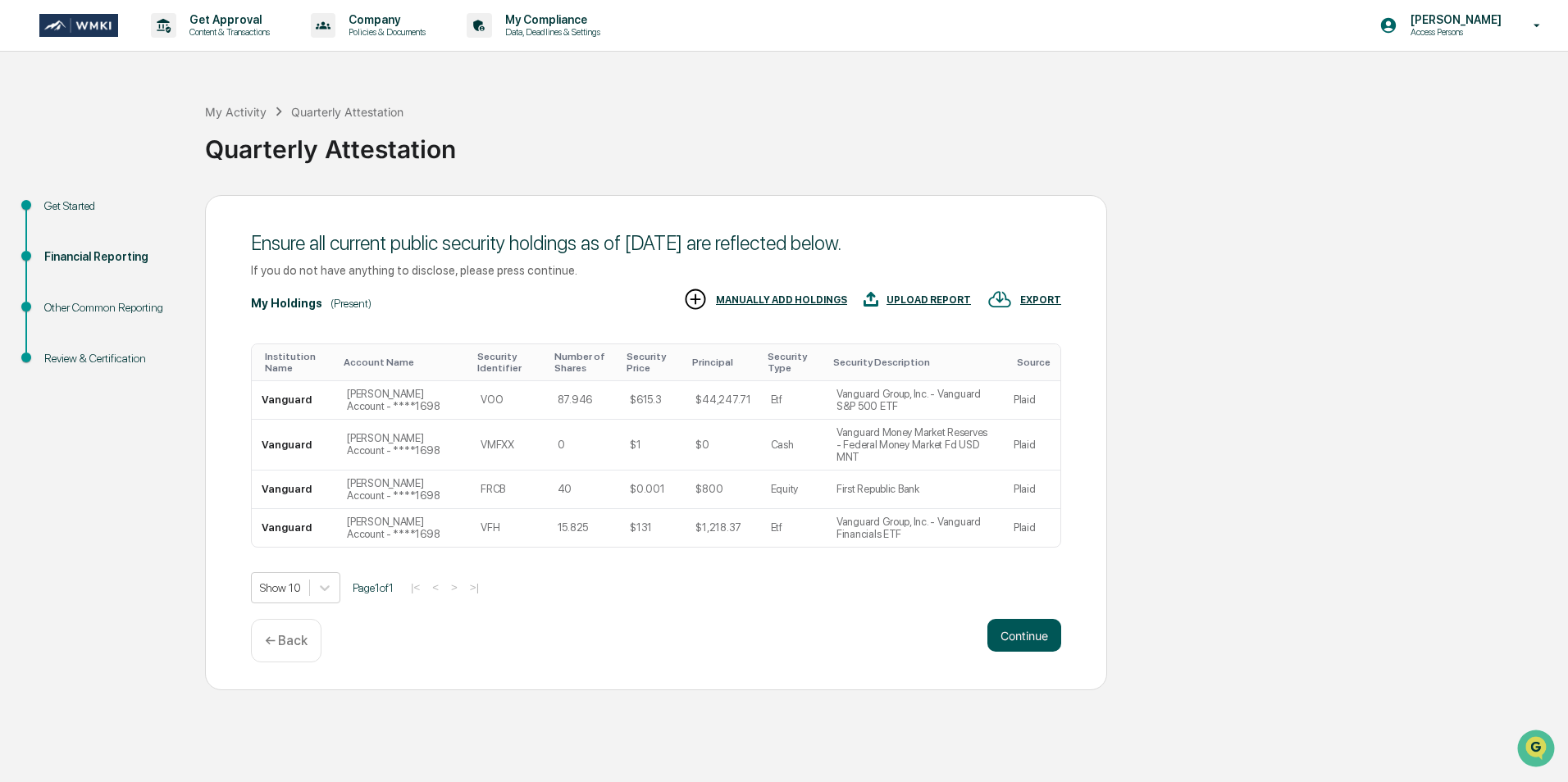
click at [1035, 630] on button "Continue" at bounding box center [1024, 636] width 74 height 33
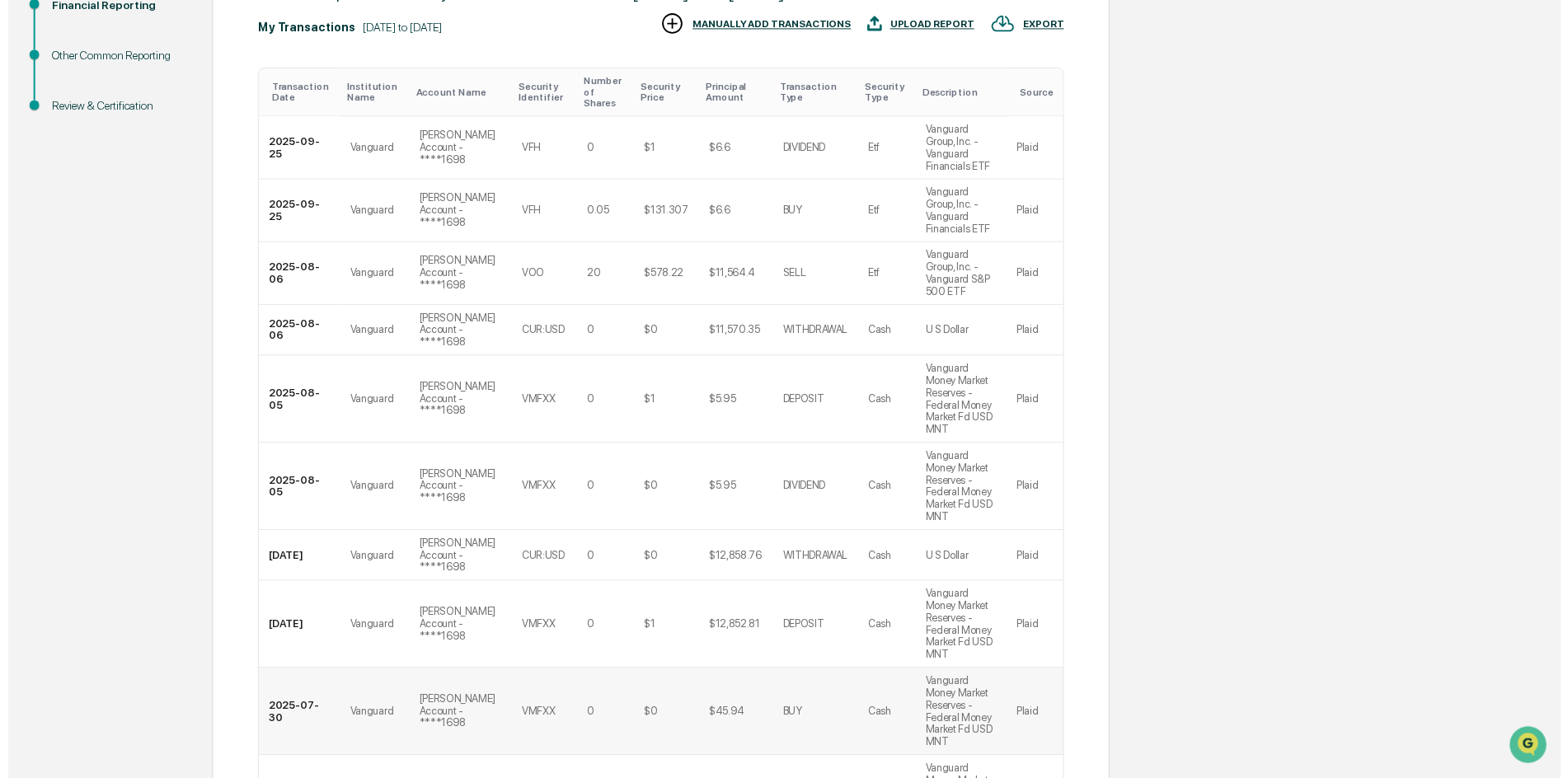
scroll to position [375, 0]
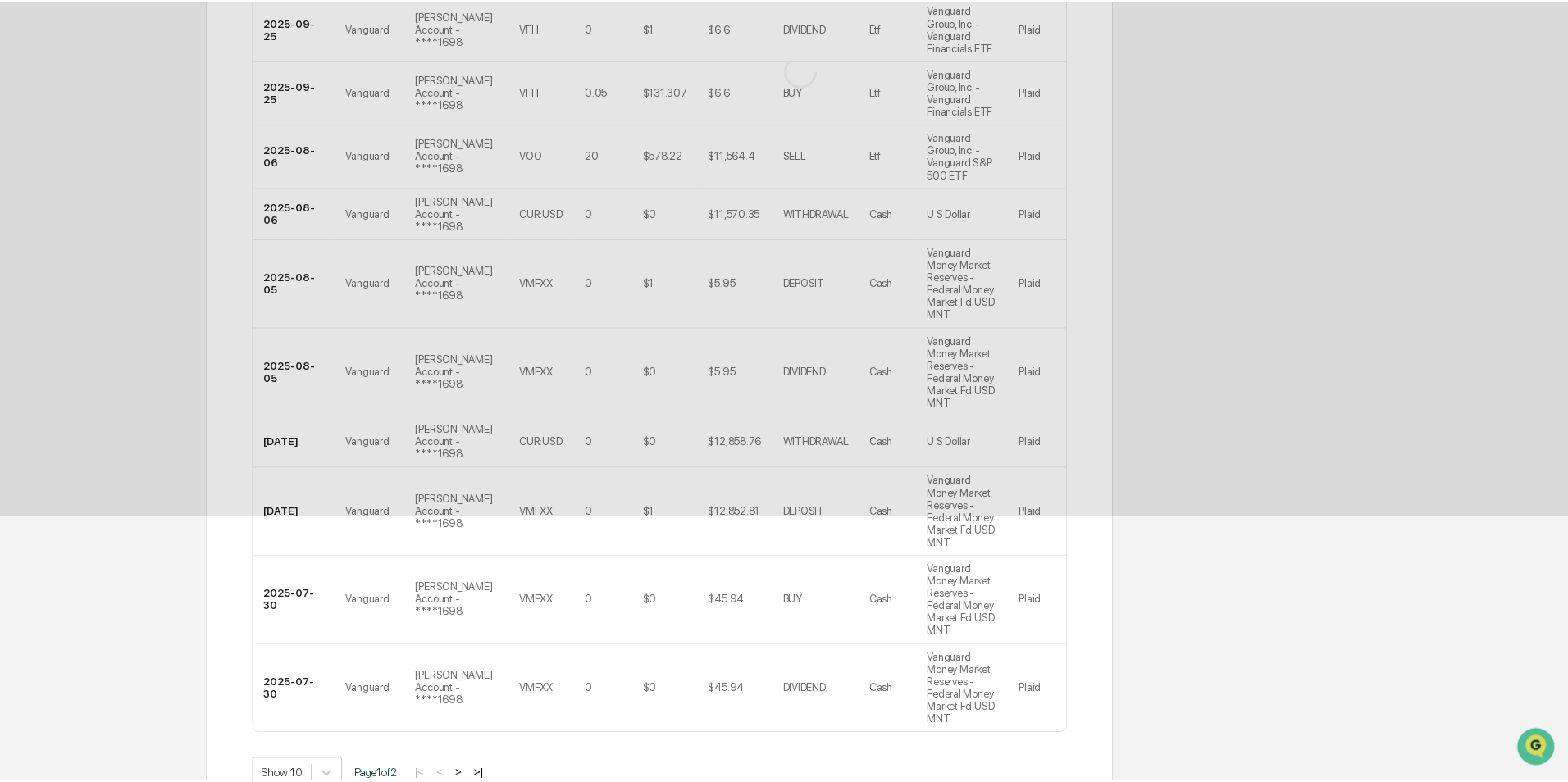
scroll to position [0, 0]
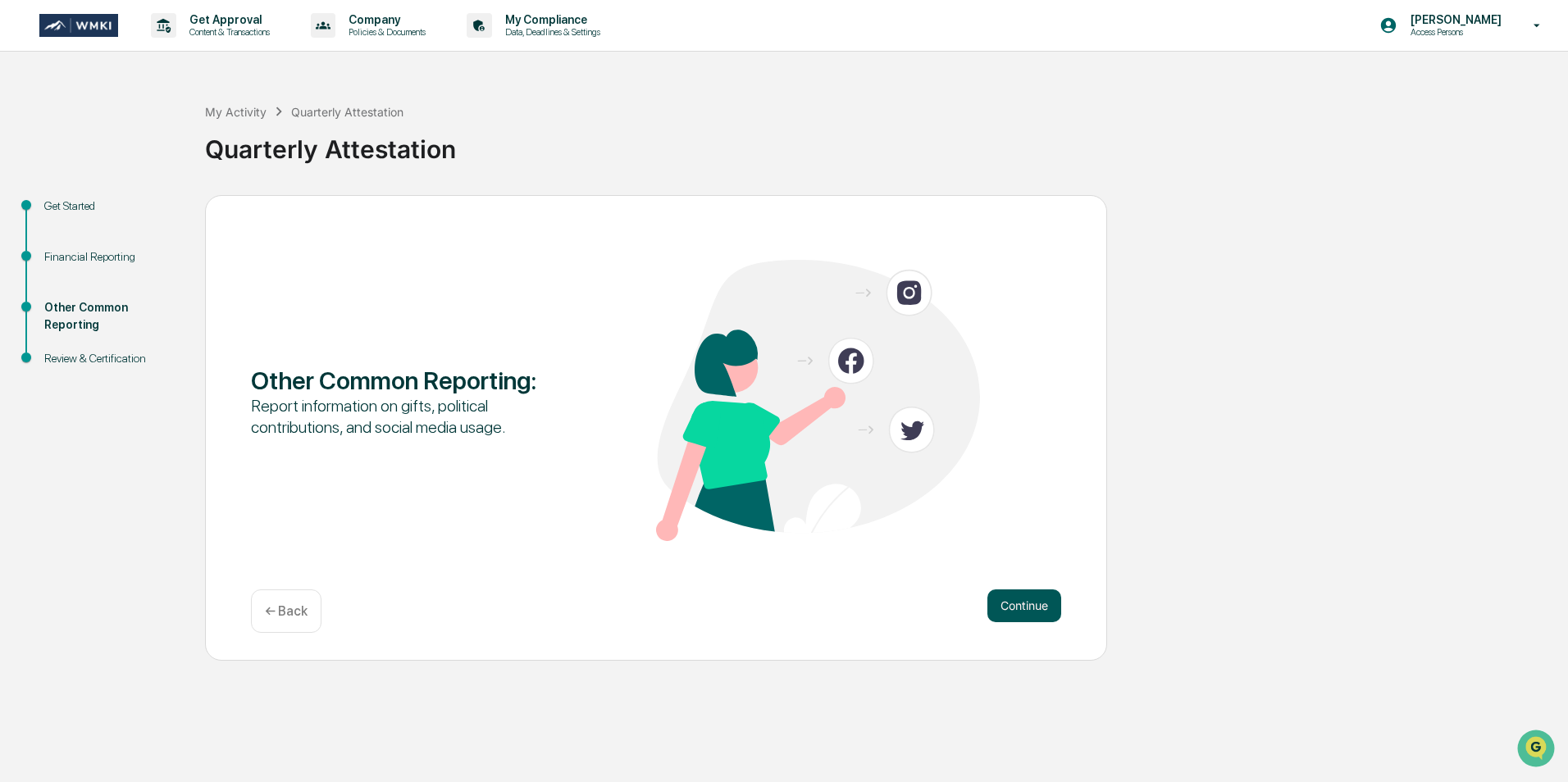
click at [1027, 616] on button "Continue" at bounding box center [1024, 606] width 74 height 33
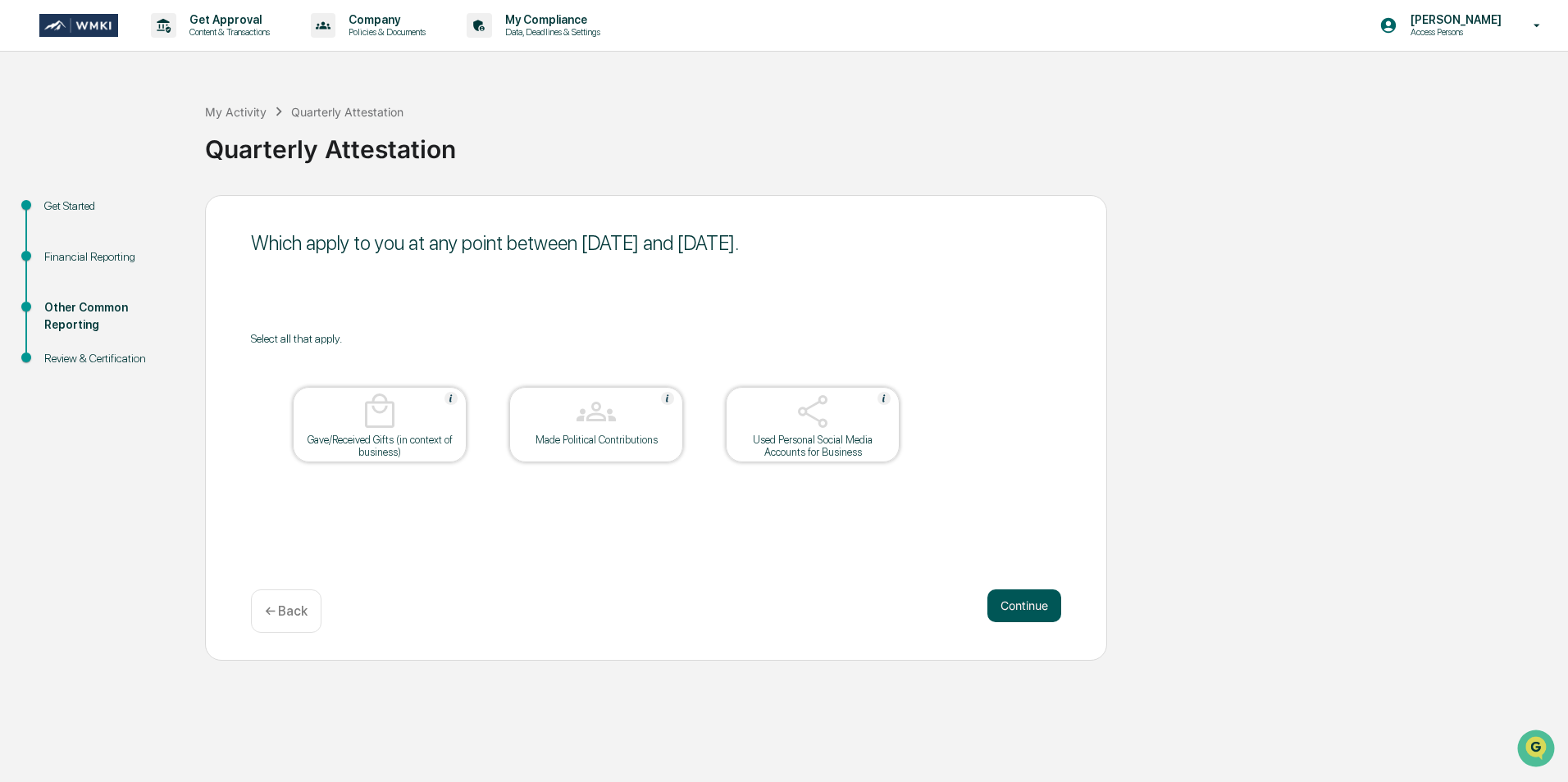
click at [1010, 592] on button "Continue" at bounding box center [1024, 606] width 74 height 33
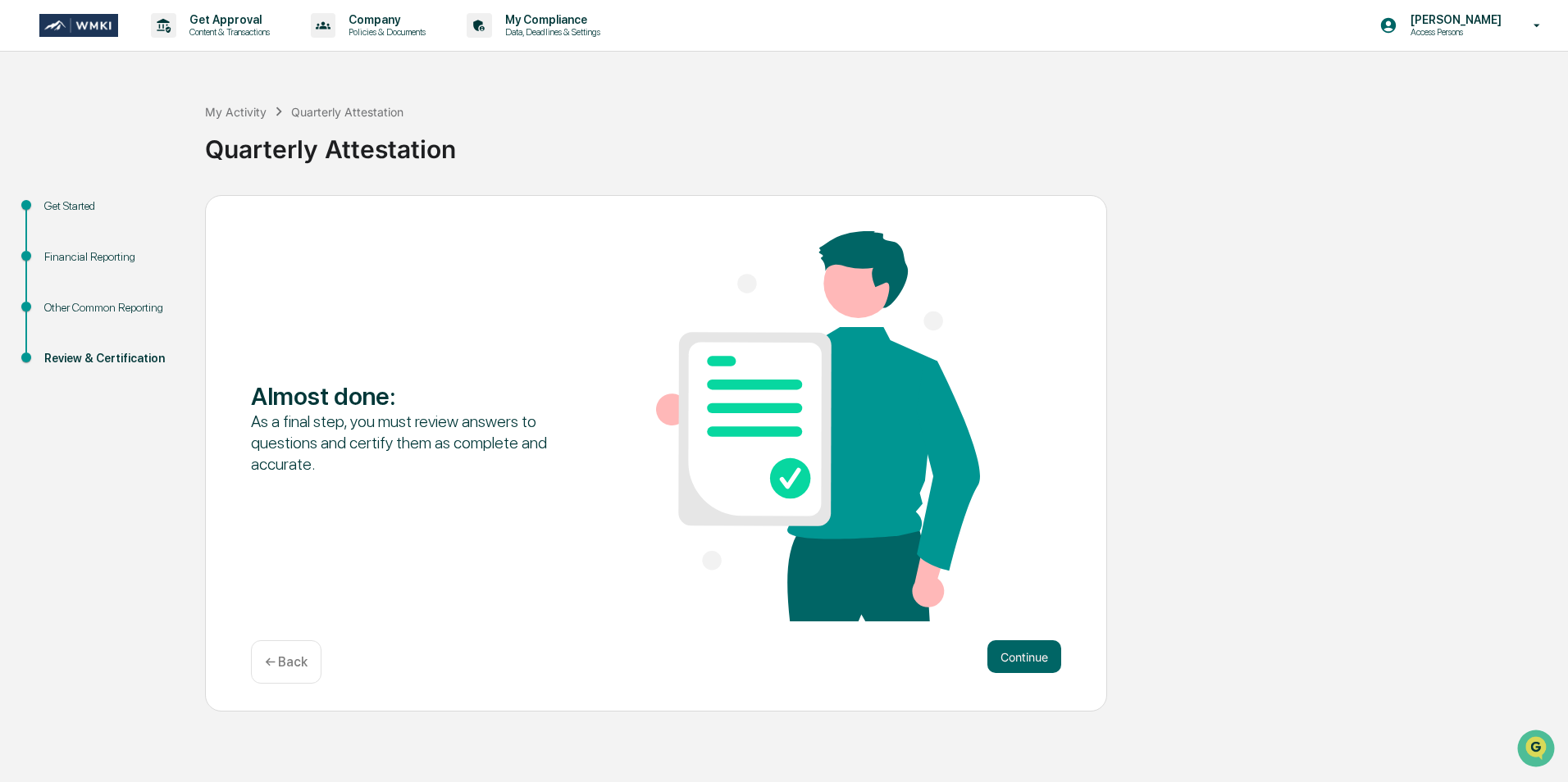
click at [1032, 629] on div "Almost done : As a final step, you must review answers to questions and certify…" at bounding box center [655, 454] width 902 height 518
click at [1032, 645] on button "Continue" at bounding box center [1024, 657] width 74 height 33
